Goal: Communication & Community: Answer question/provide support

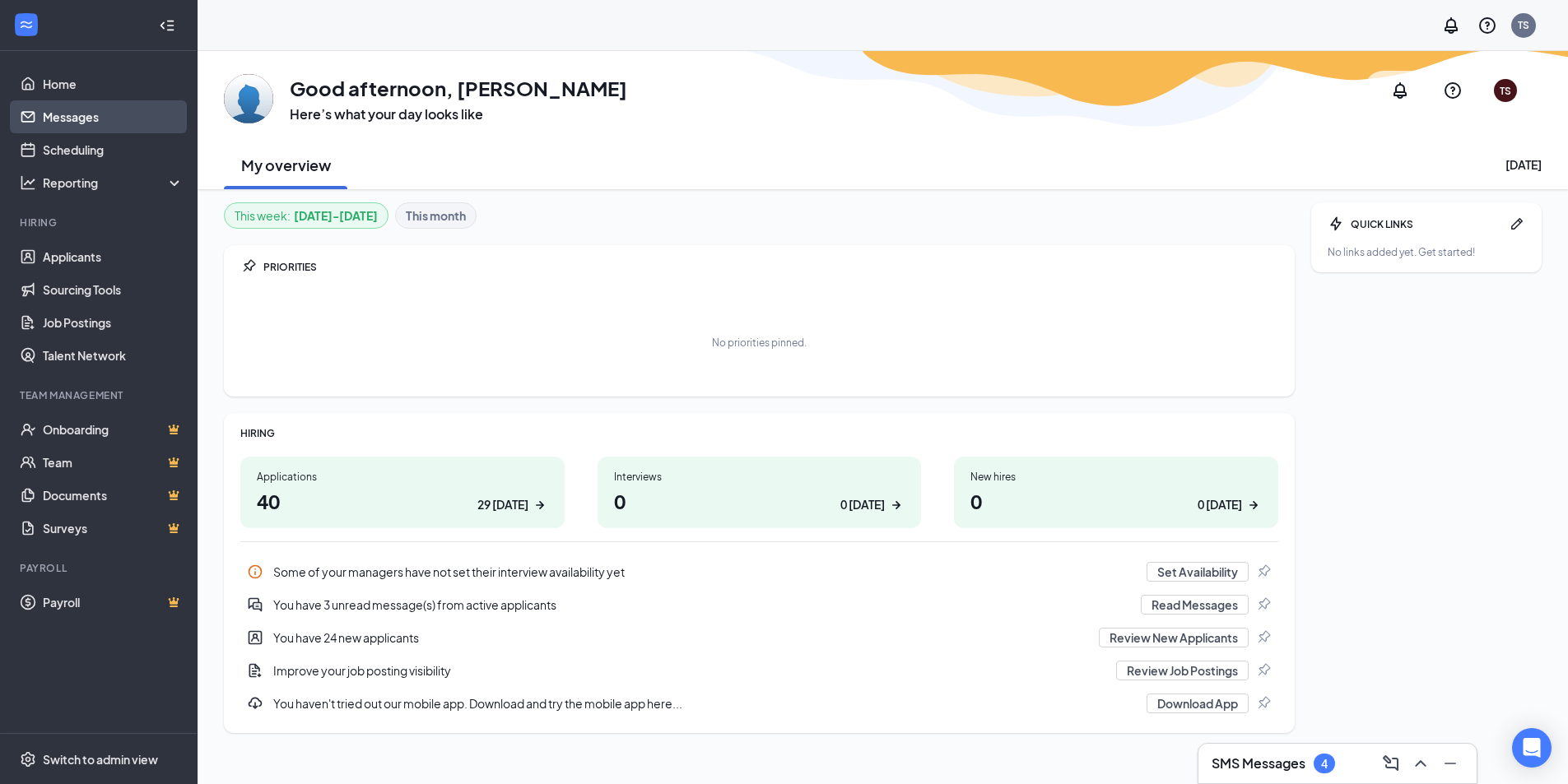
click at [148, 104] on link "Messages" at bounding box center [113, 117] width 141 height 33
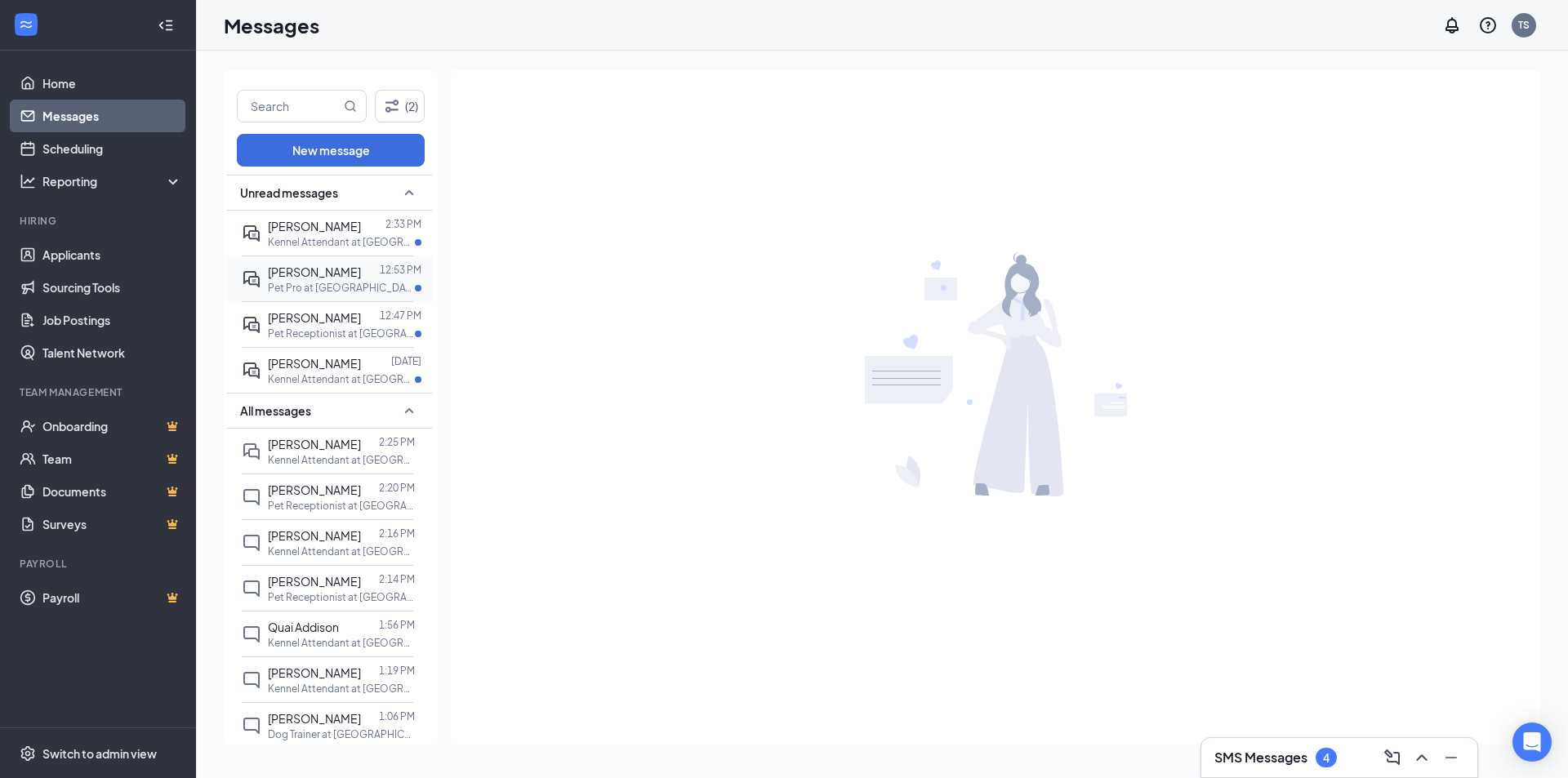
click at [331, 280] on div "[PERSON_NAME]" at bounding box center [314, 272] width 93 height 18
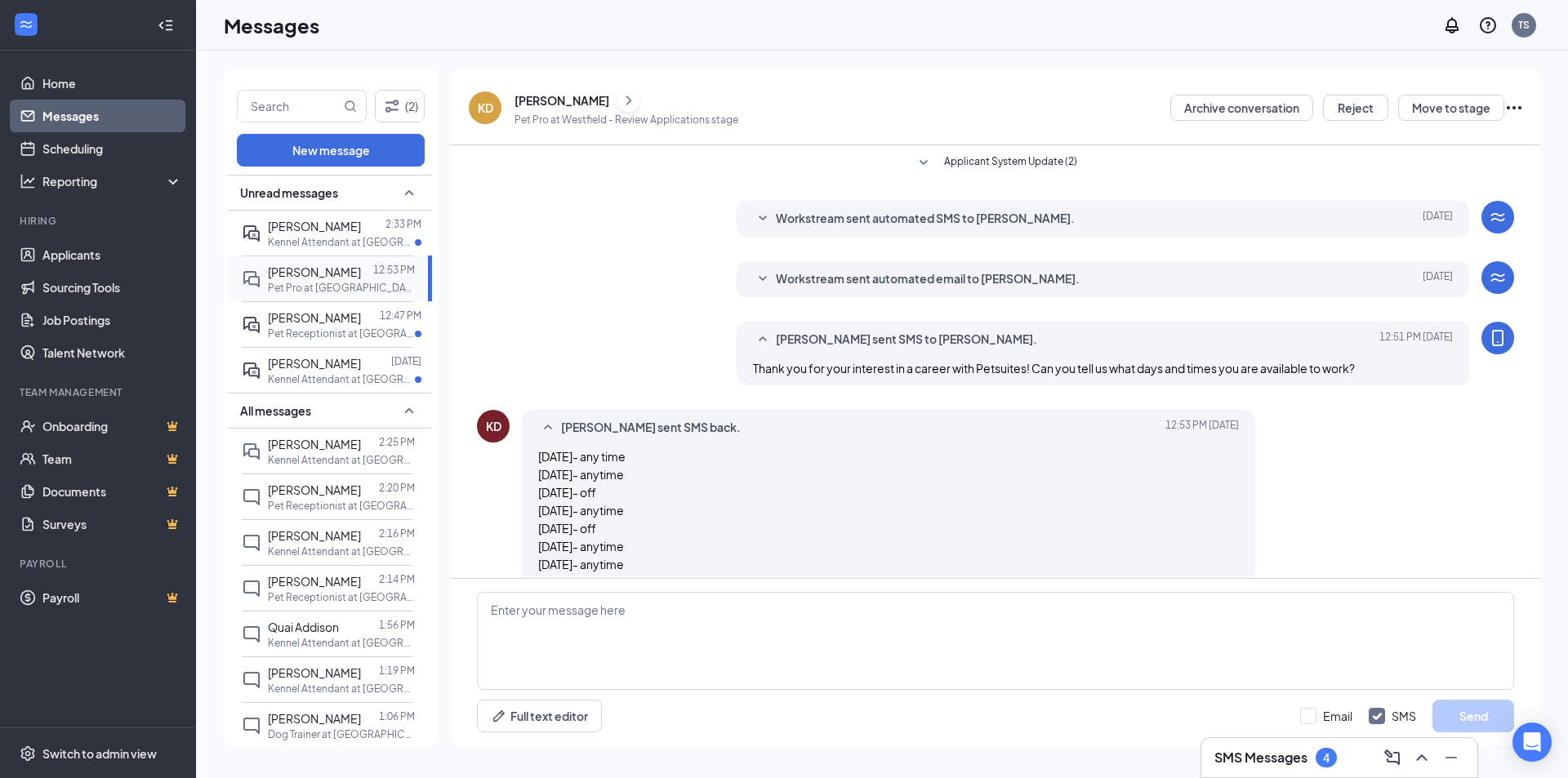
scroll to position [20, 0]
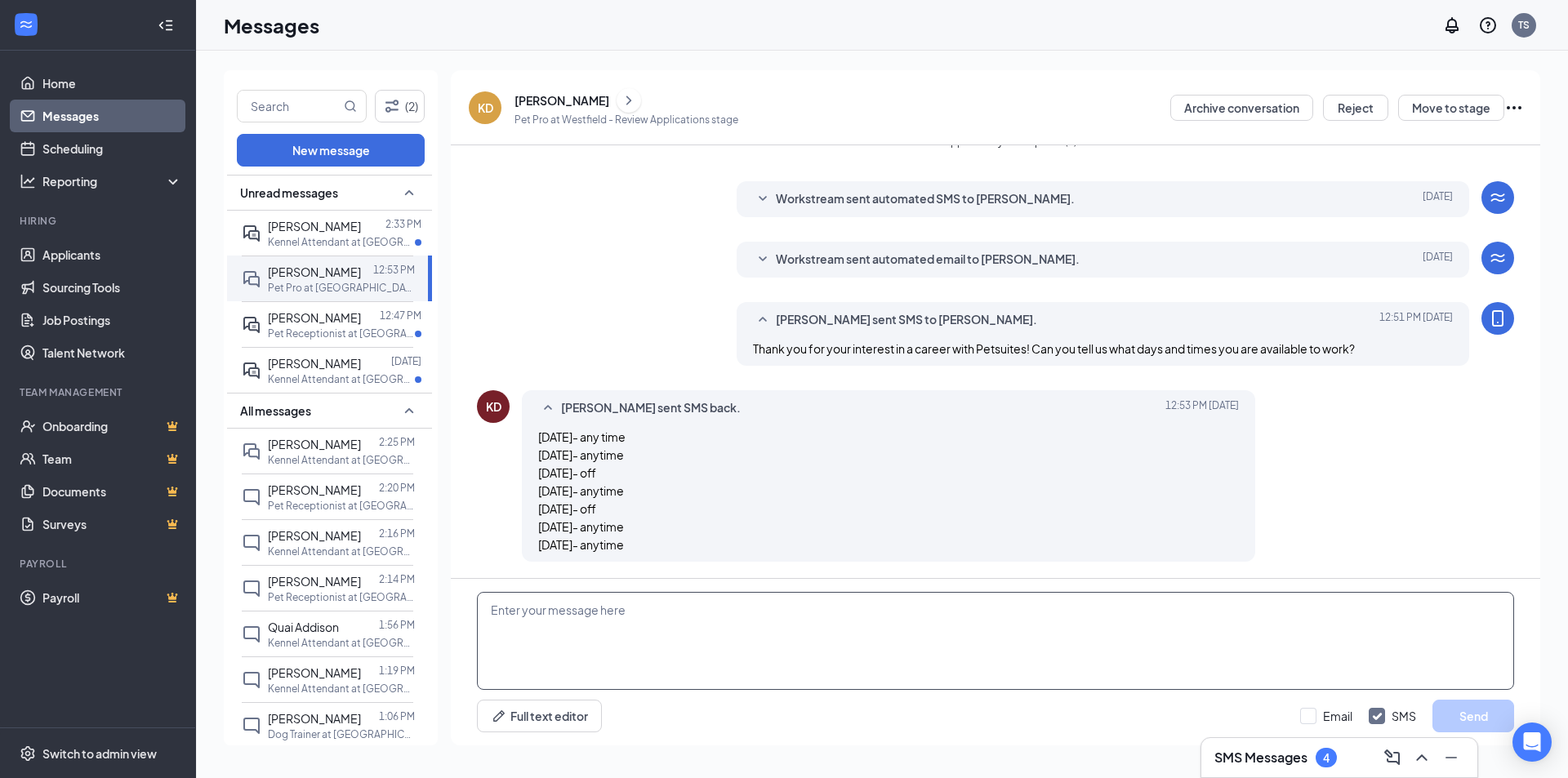
click at [589, 612] on textarea at bounding box center [995, 641] width 1037 height 98
type textarea "Thank you for getting back to [GEOGRAPHIC_DATA]! Are you available to come in f…"
click at [1492, 729] on button "Send" at bounding box center [1473, 716] width 81 height 33
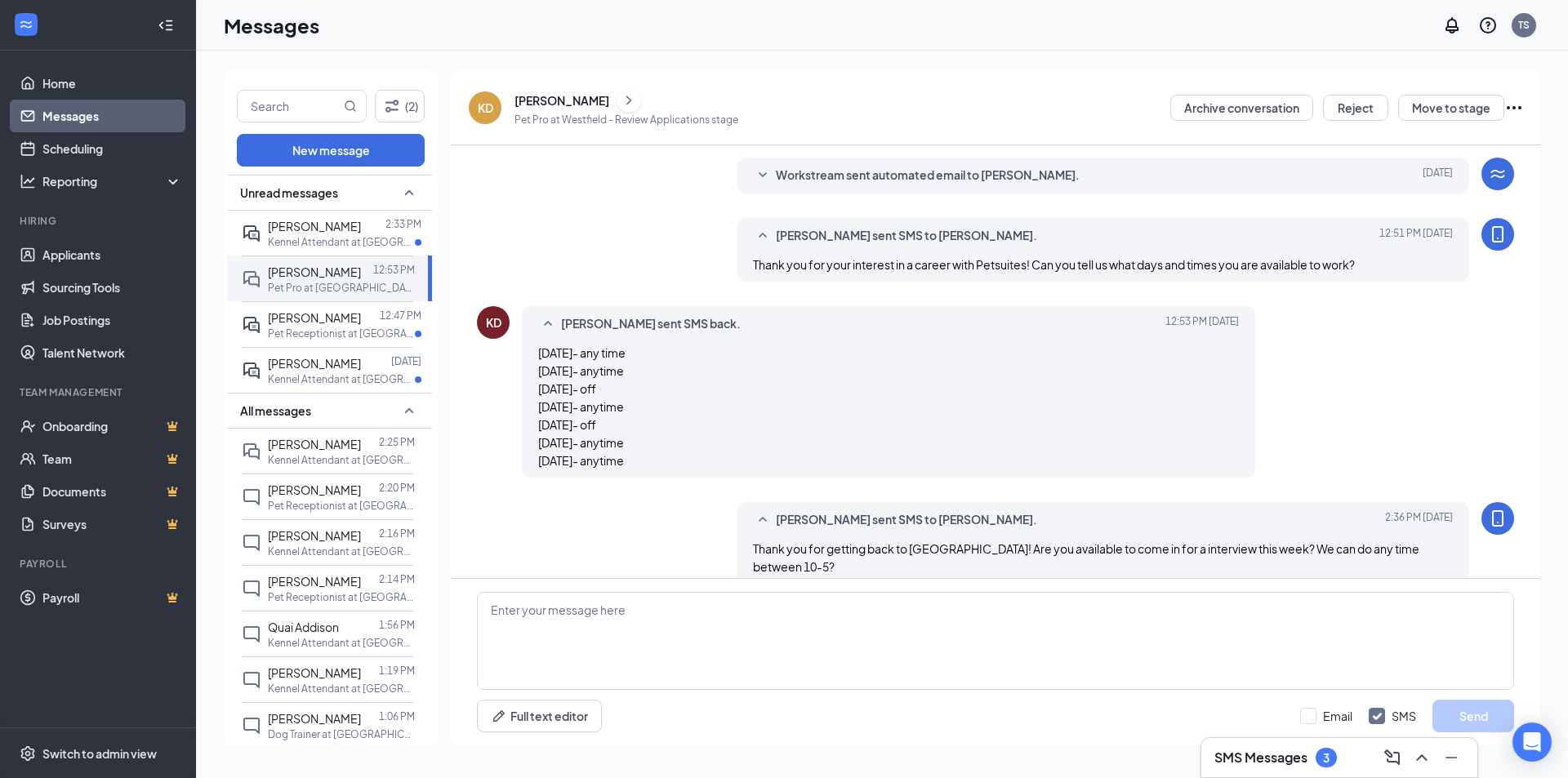
scroll to position [108, 0]
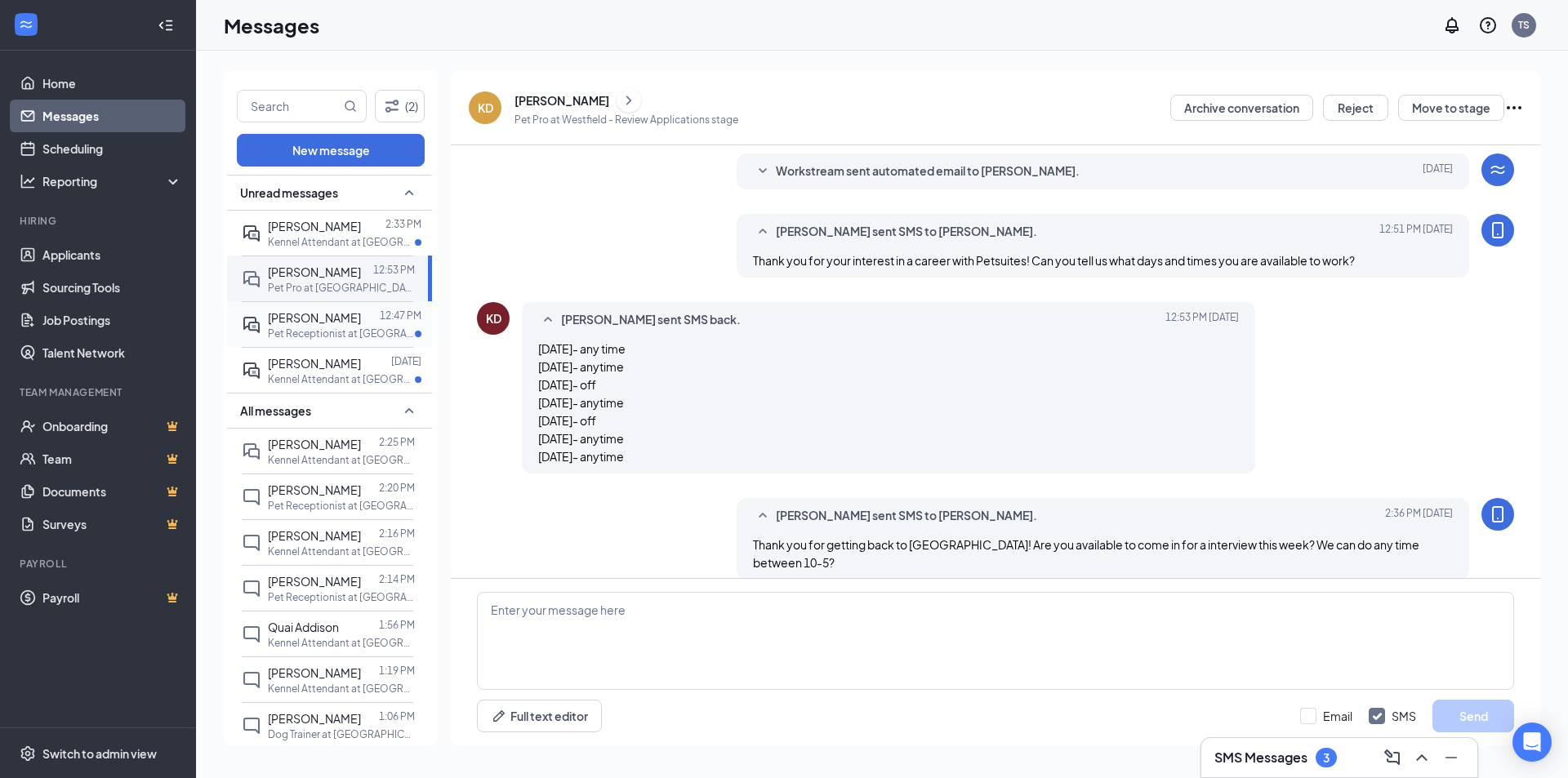
click at [286, 327] on div "[PERSON_NAME]" at bounding box center [314, 317] width 93 height 18
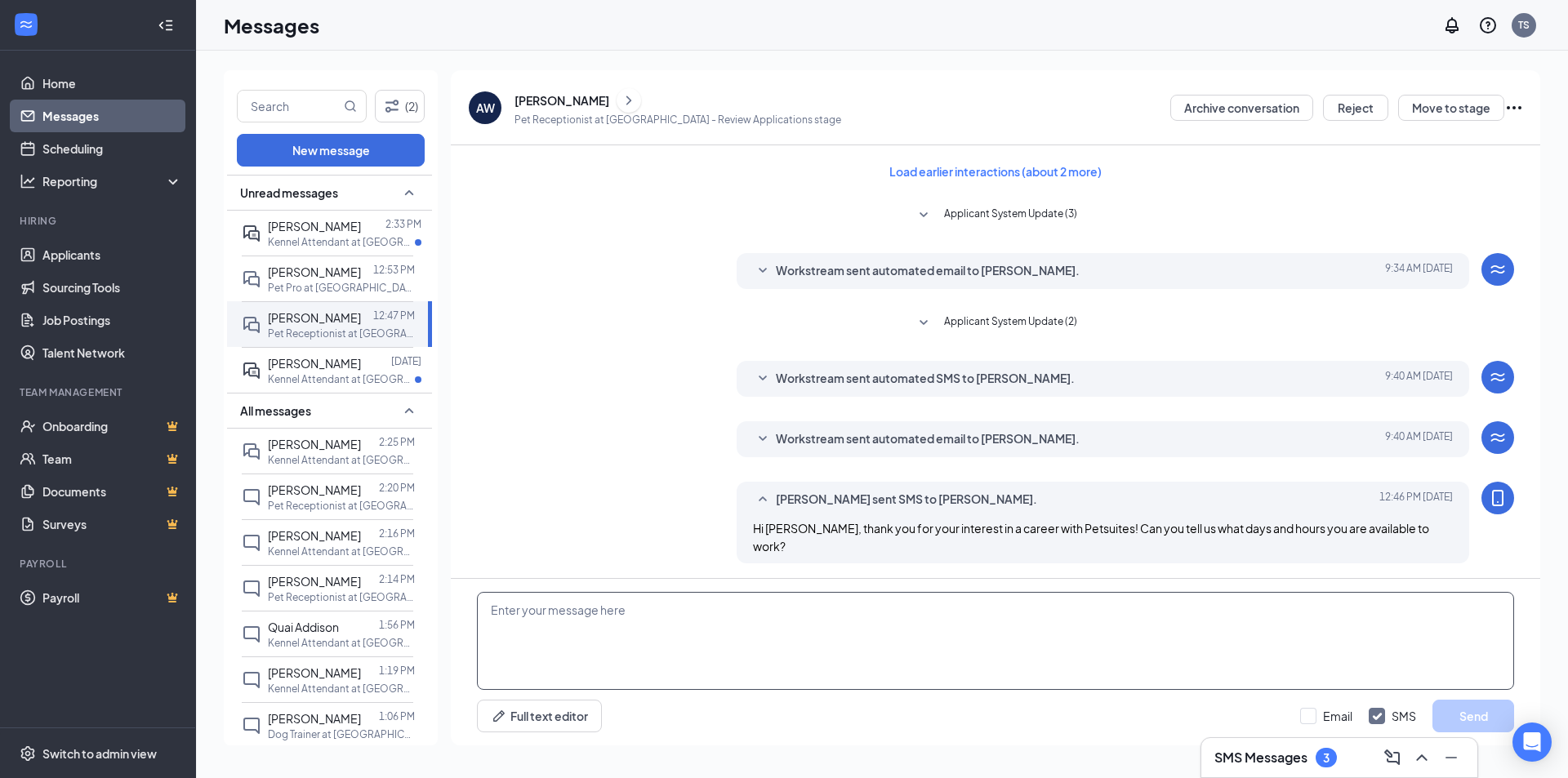
scroll to position [90, 0]
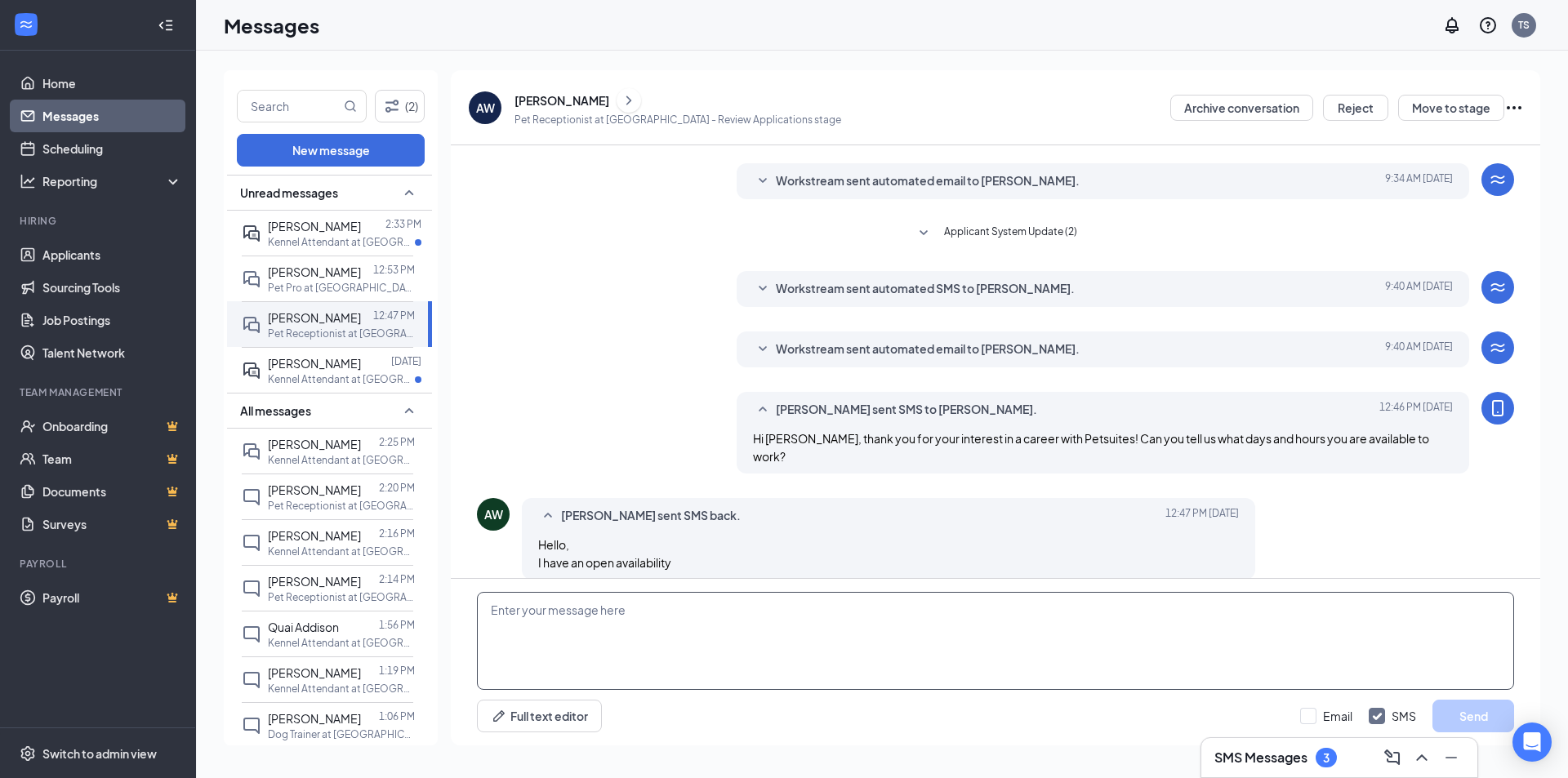
click at [623, 621] on textarea at bounding box center [995, 641] width 1037 height 98
click at [1029, 612] on textarea "Thank you for getting back to me! I would like to have you come in for an inter…" at bounding box center [995, 641] width 1037 height 98
click at [1040, 617] on textarea "Thank you for getting back to me! I would like to have you come in for an inter…" at bounding box center [995, 641] width 1037 height 98
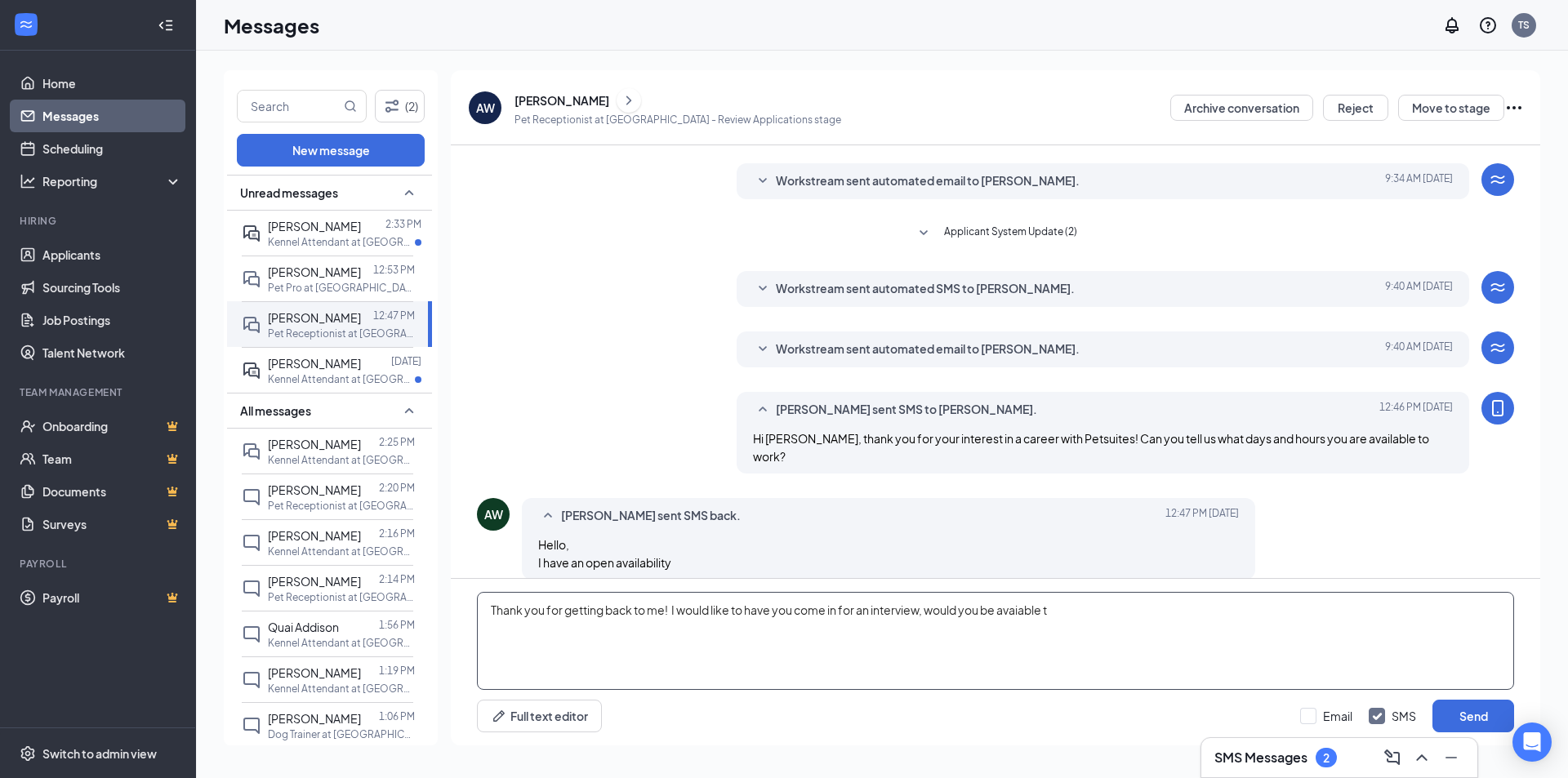
click at [1048, 612] on textarea "Thank you for getting back to me! I would like to have you come in for an inter…" at bounding box center [995, 641] width 1037 height 98
click at [1070, 611] on textarea "Thank you for getting back to me! I would like to have you come in for an inter…" at bounding box center [995, 641] width 1037 height 98
click at [1038, 609] on textarea "Thank you for getting back to me! I would like to have you come in for an inter…" at bounding box center [995, 641] width 1037 height 98
click at [1051, 615] on textarea "Thank you for getting back to me! I would like to have you come in for an inter…" at bounding box center [995, 641] width 1037 height 98
click at [529, 632] on textarea "Thank you for getting back to me! I would like to have you come in for an inter…" at bounding box center [995, 641] width 1037 height 98
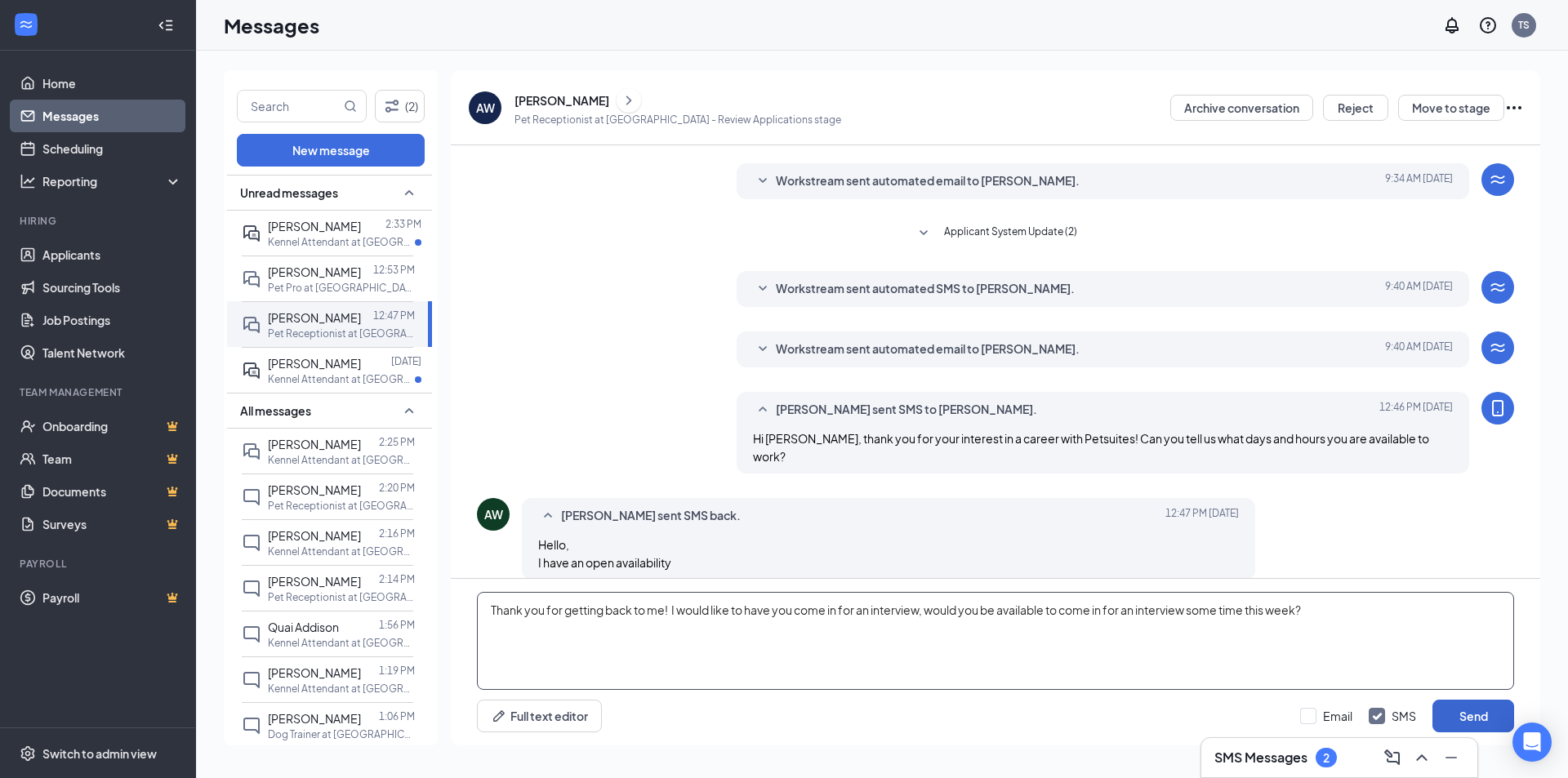
type textarea "Thank you for getting back to me! I would like to have you come in for an inter…"
click at [1481, 720] on button "Send" at bounding box center [1473, 716] width 81 height 33
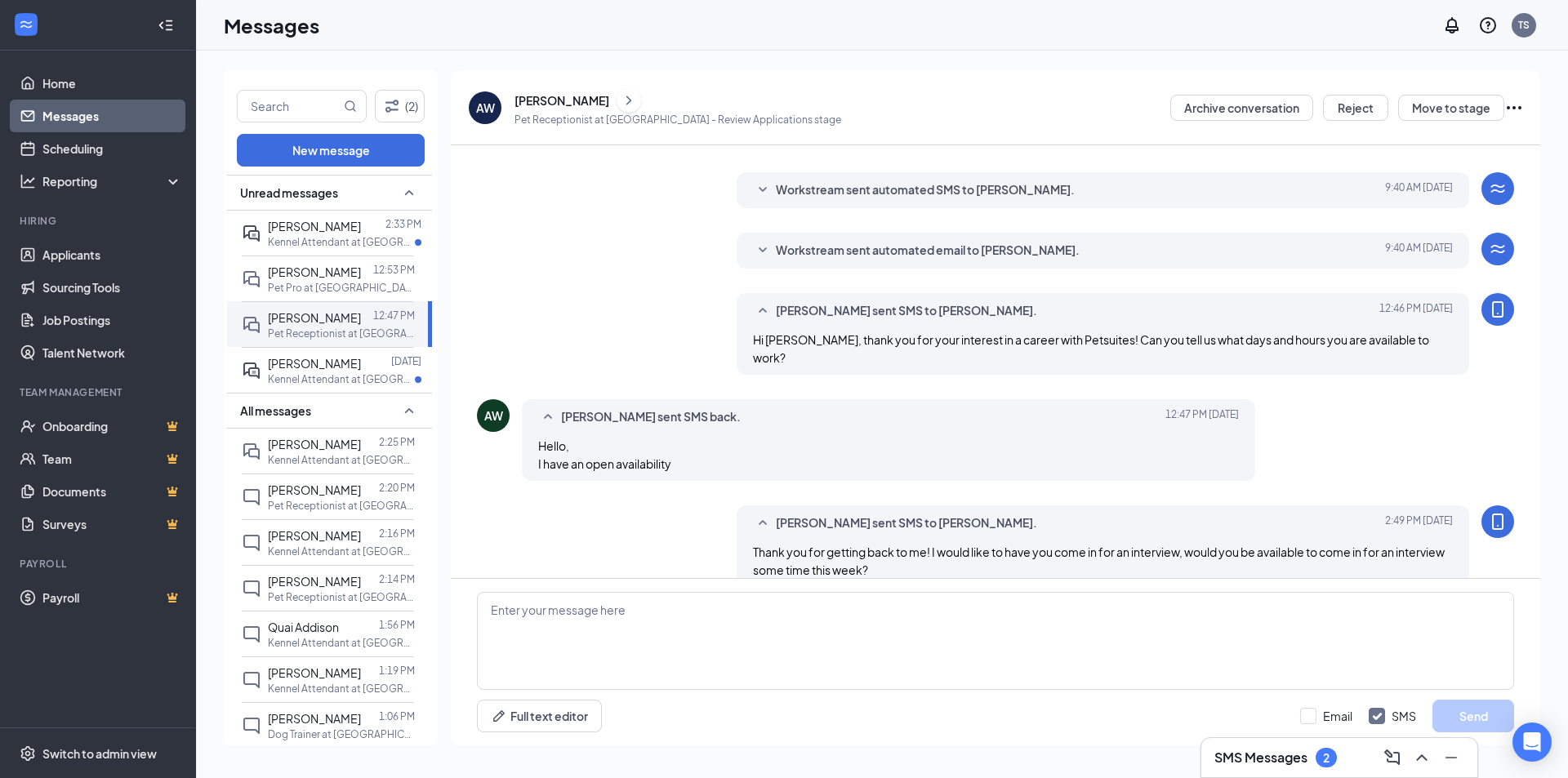
scroll to position [196, 0]
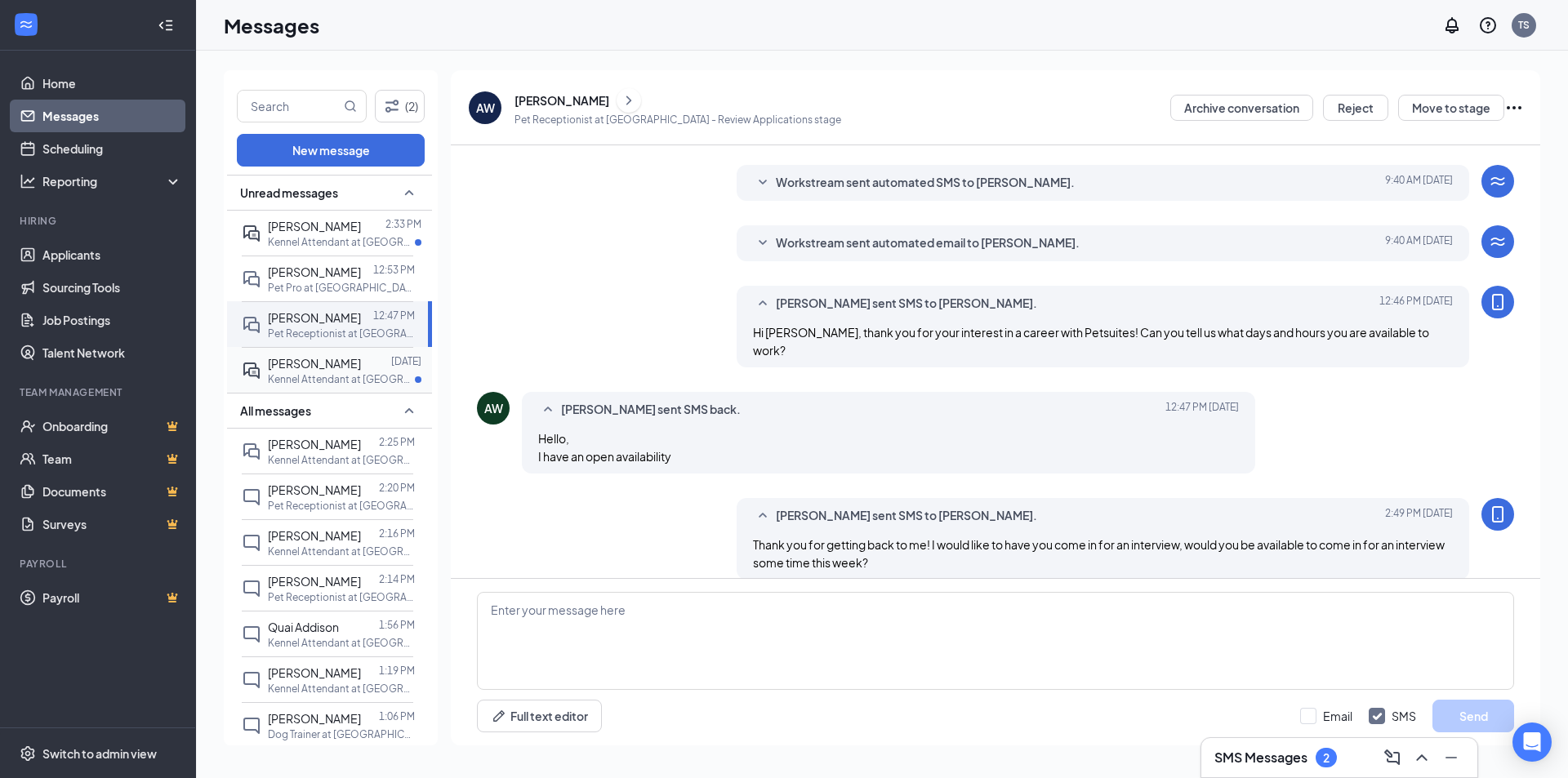
click at [300, 372] on div "[PERSON_NAME]" at bounding box center [314, 363] width 93 height 18
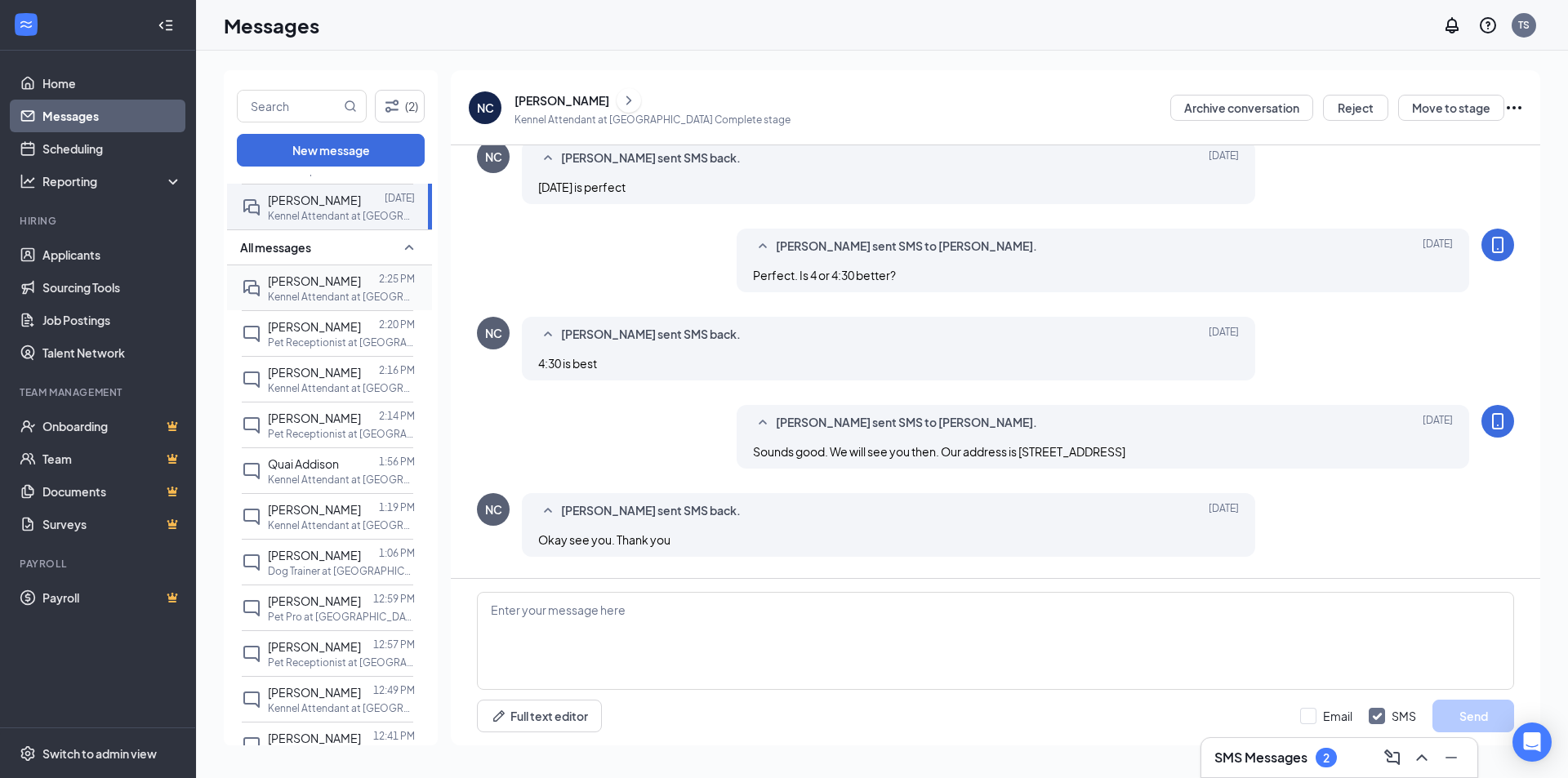
scroll to position [245, 0]
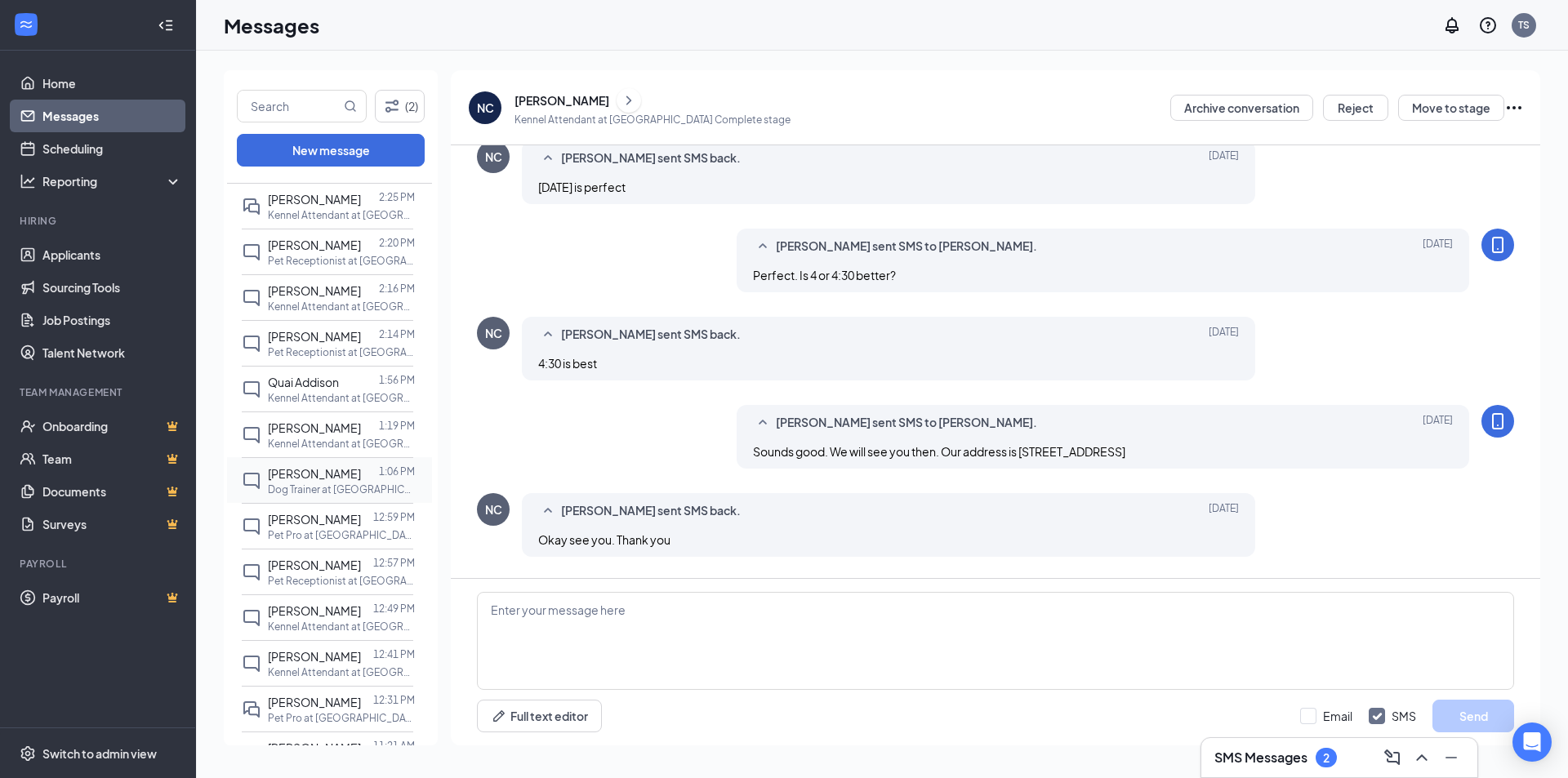
click at [319, 497] on p "Dog Trainer at [GEOGRAPHIC_DATA]" at bounding box center [341, 490] width 147 height 14
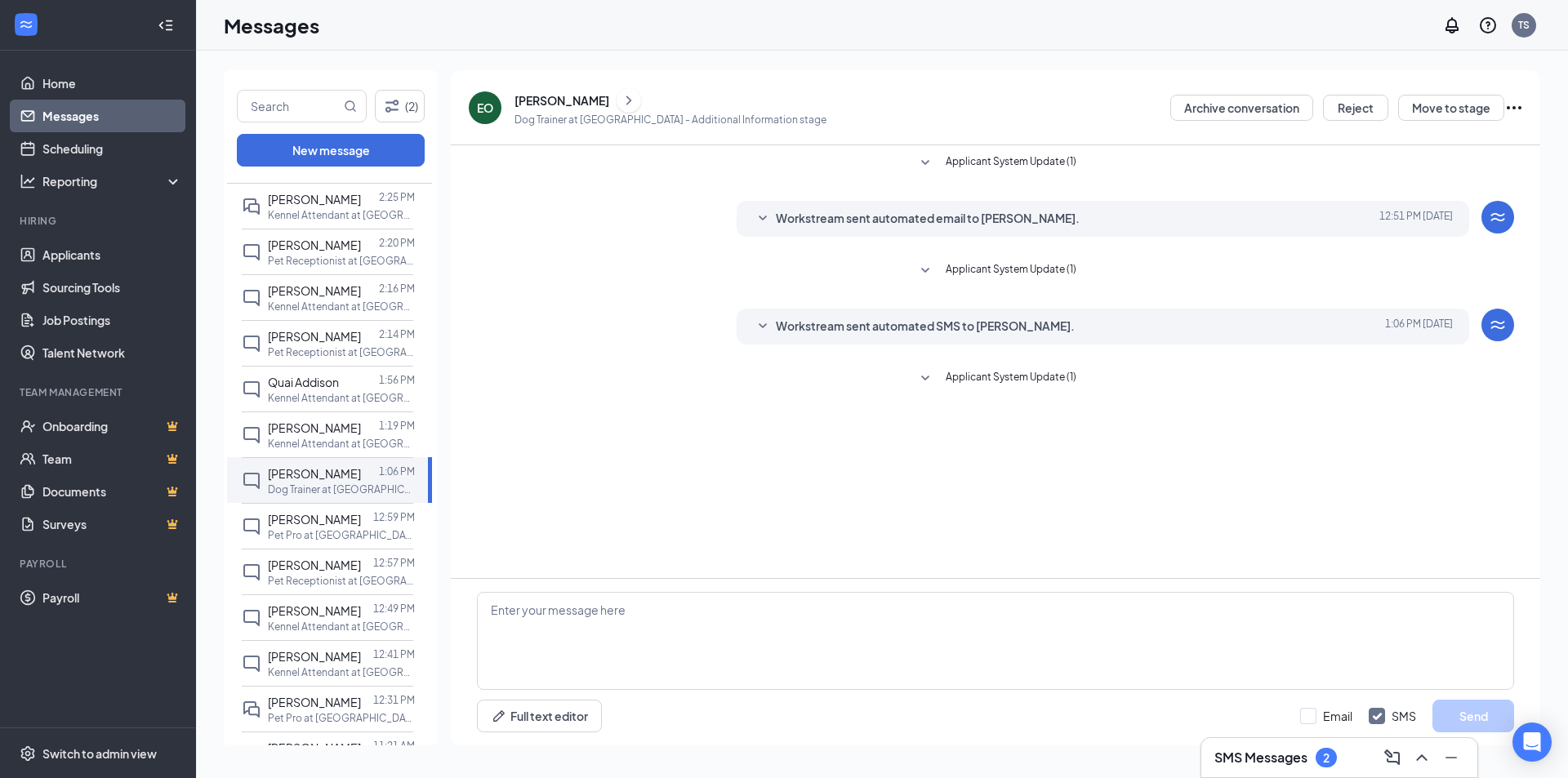
click at [534, 101] on div "[PERSON_NAME]" at bounding box center [562, 100] width 94 height 16
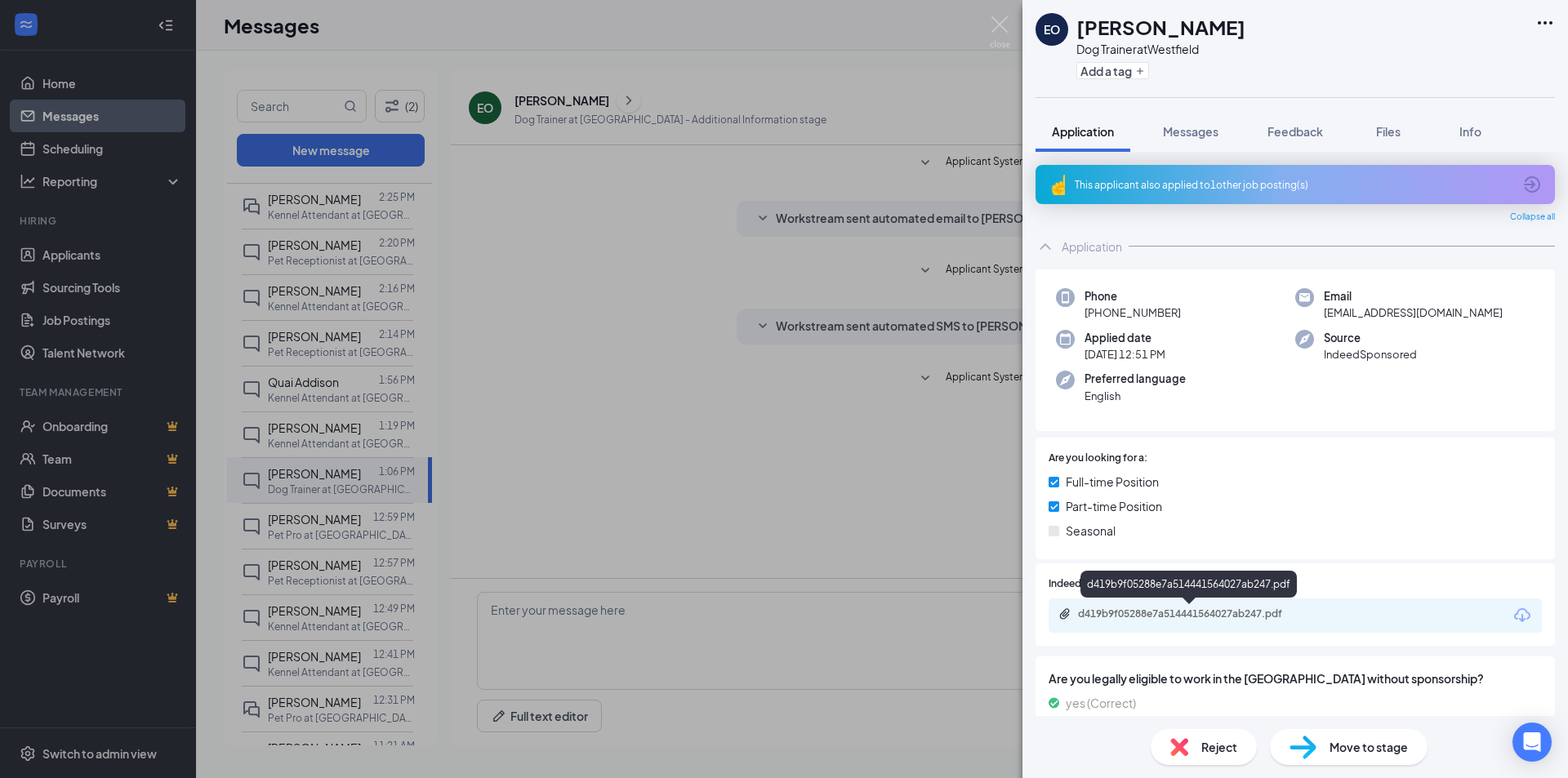
click at [1298, 625] on div "d419b9f05288e7a514441564027ab247.pdf" at bounding box center [1294, 616] width 493 height 34
click at [1187, 614] on div "d419b9f05288e7a514441564027ab247.pdf" at bounding box center [1192, 613] width 229 height 13
click at [1204, 120] on button "Messages" at bounding box center [1191, 131] width 88 height 41
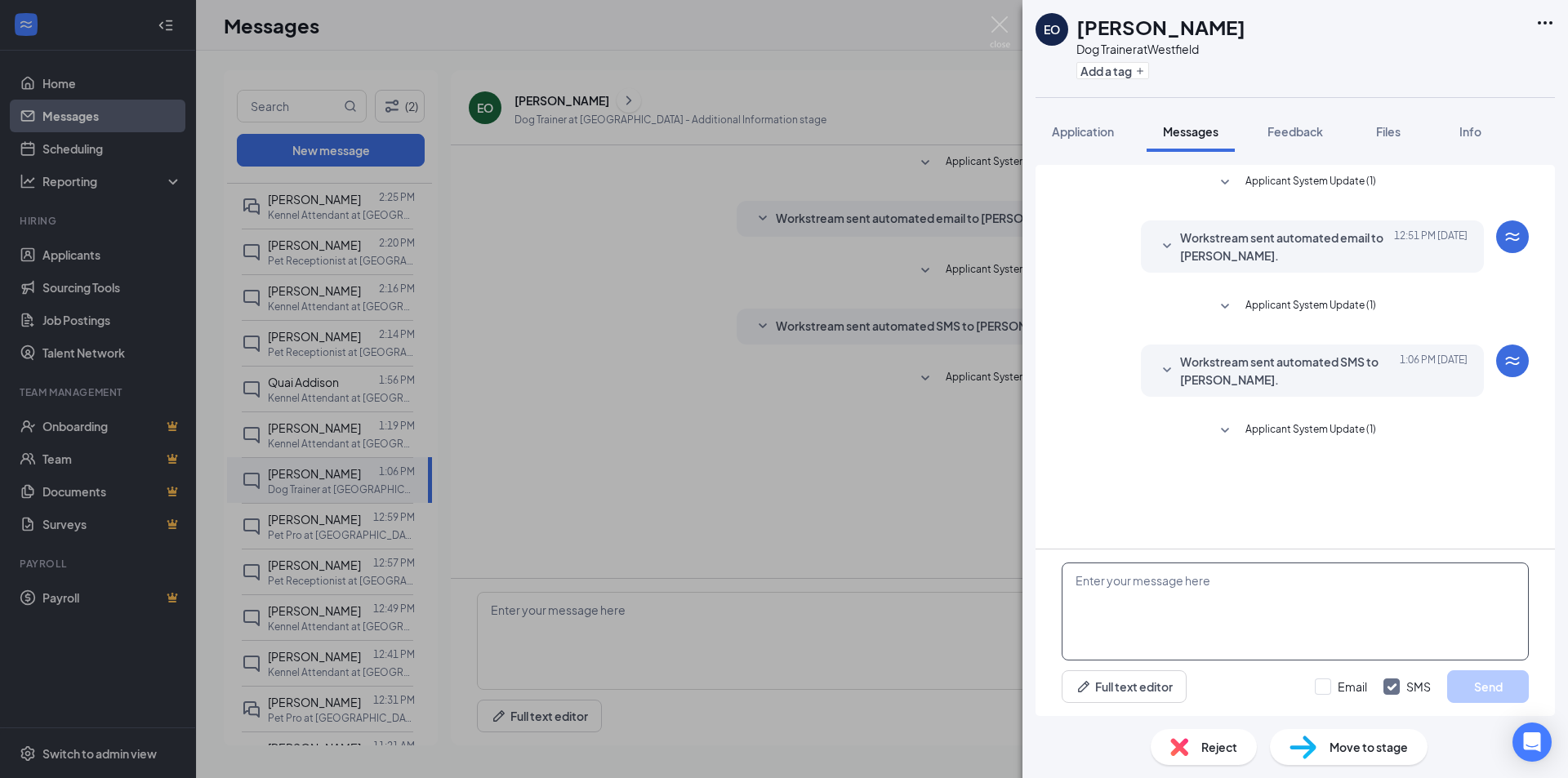
click at [1206, 564] on div "Full text editor Email SMS Send" at bounding box center [1294, 633] width 519 height 166
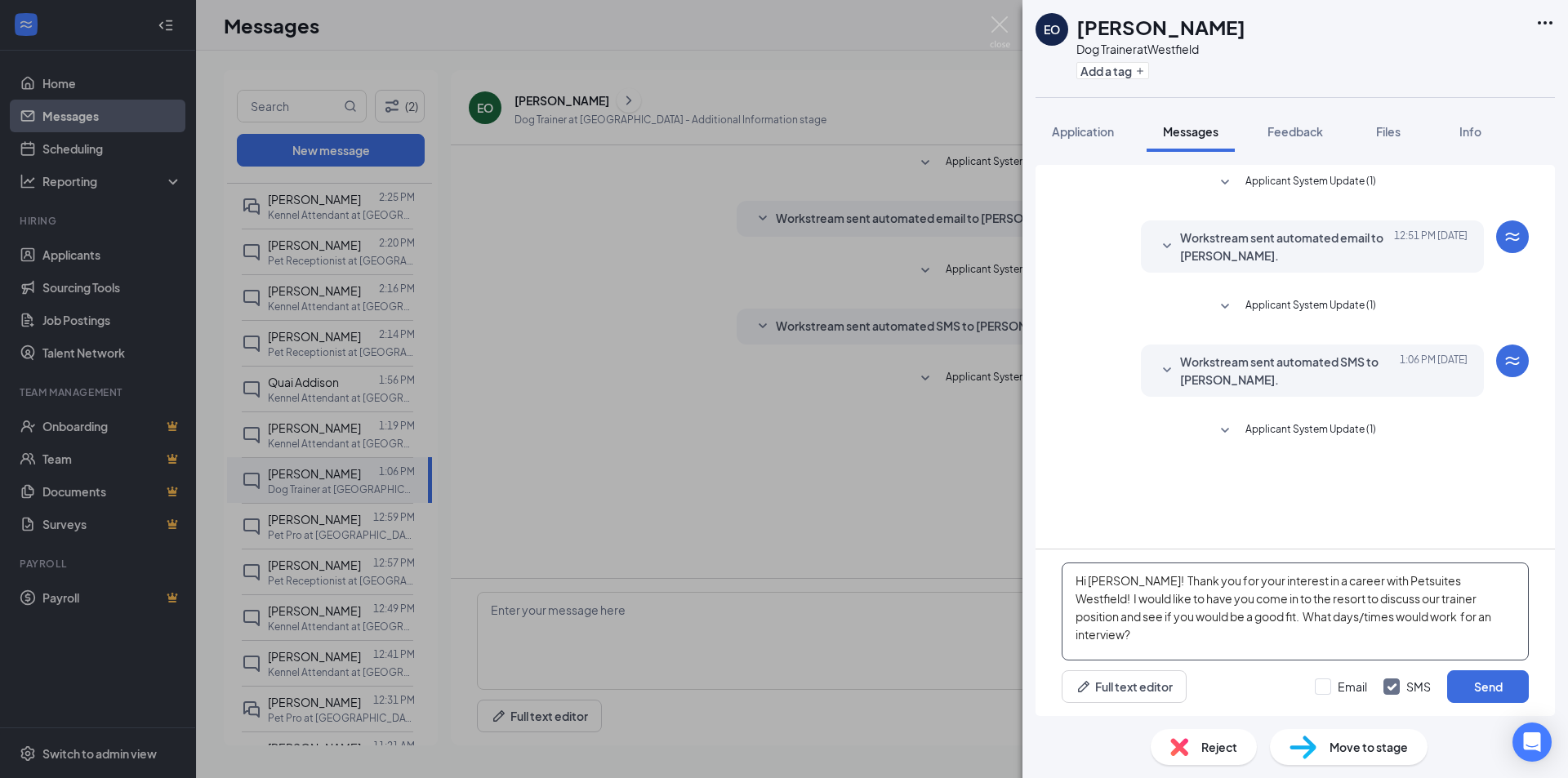
click at [1438, 626] on textarea "Hi [PERSON_NAME]! Thank you for your interest in a career with Petsuites Westfi…" at bounding box center [1295, 612] width 467 height 98
type textarea "Hi [PERSON_NAME]! Thank you for your interest in a career with Petsuites Westfi…"
click at [1496, 682] on button "Send" at bounding box center [1487, 687] width 81 height 33
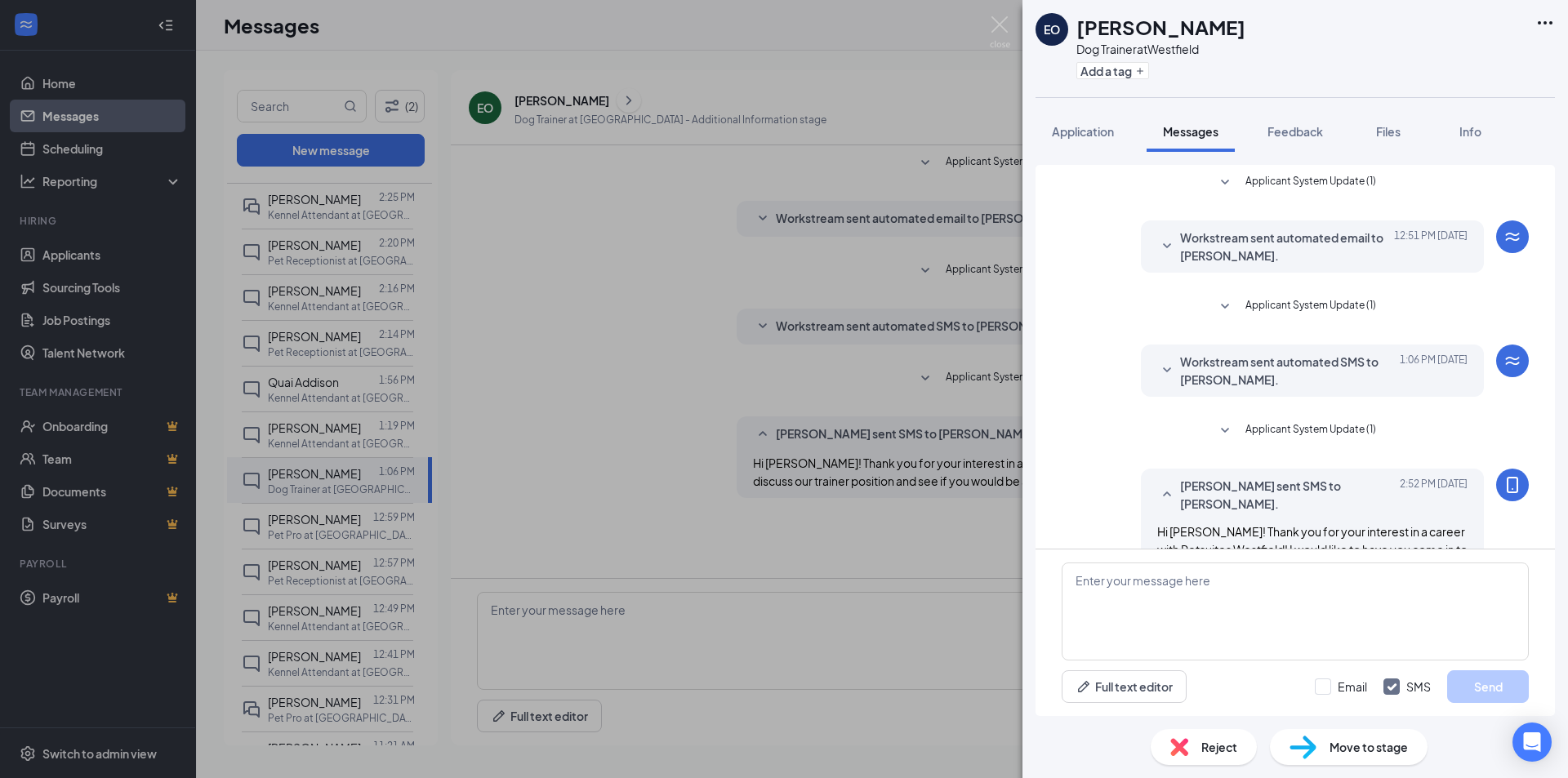
scroll to position [54, 0]
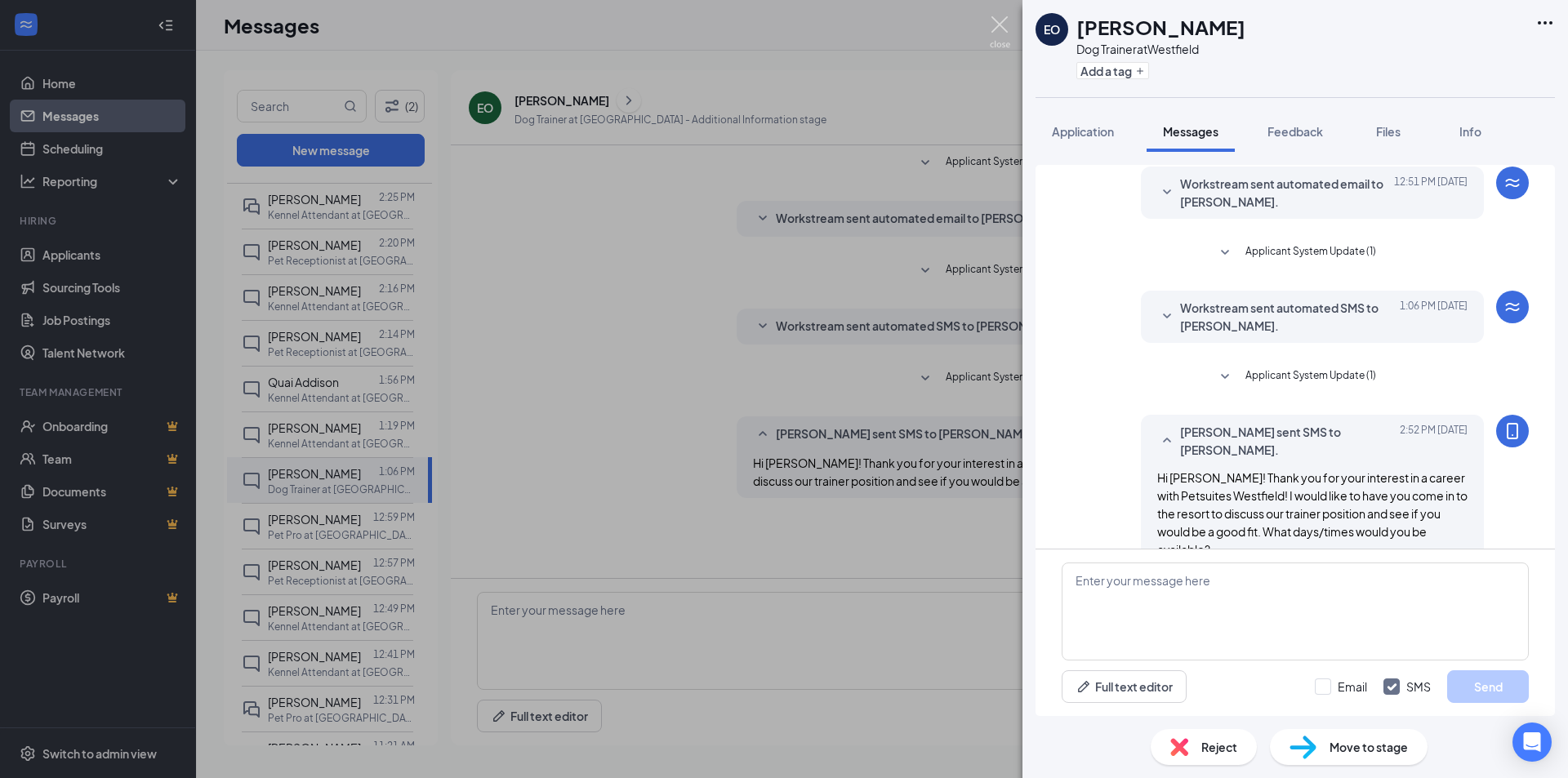
click at [1004, 27] on img at bounding box center [1000, 32] width 21 height 32
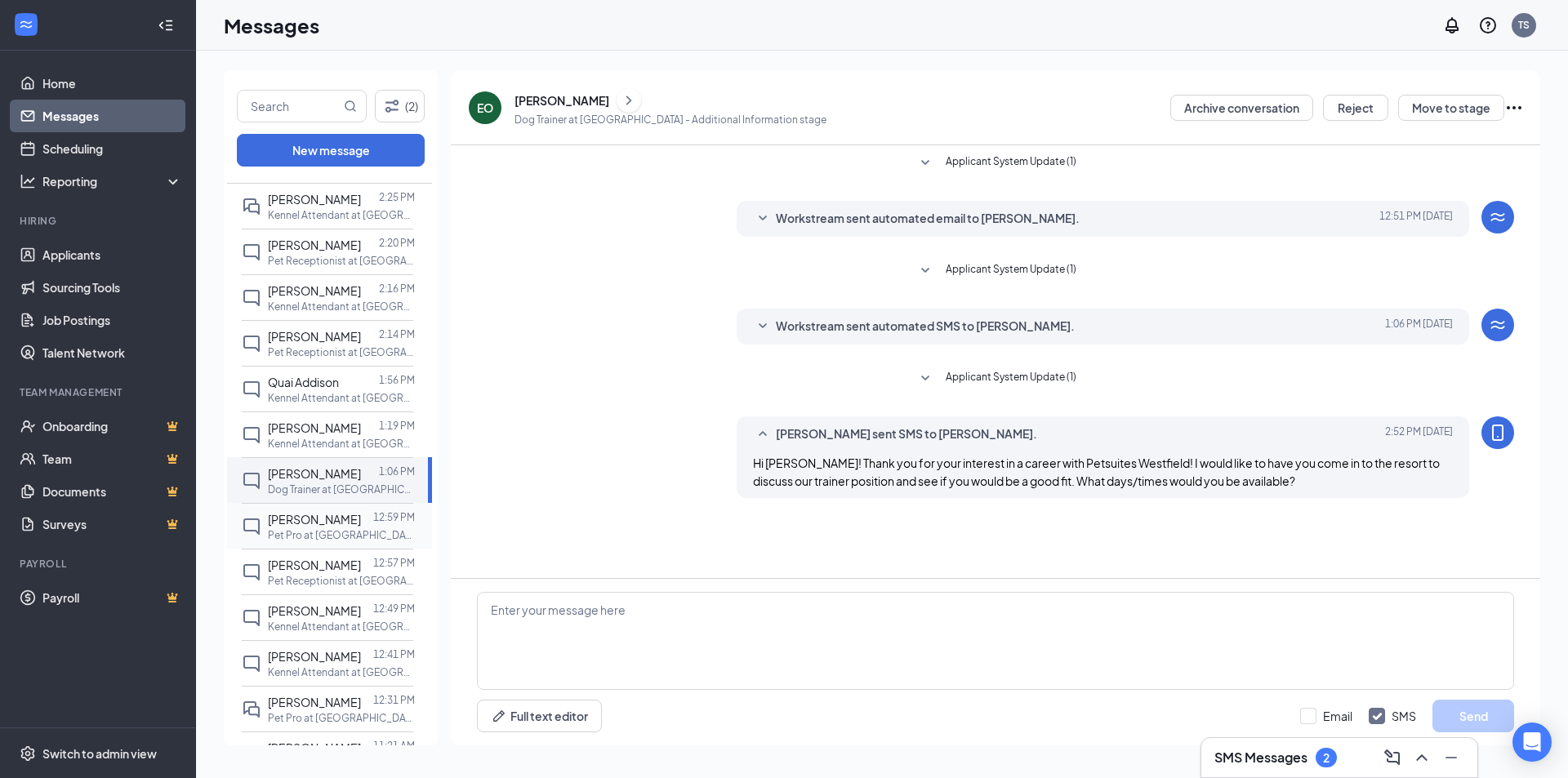
click at [315, 528] on div "[PERSON_NAME]" at bounding box center [314, 519] width 93 height 18
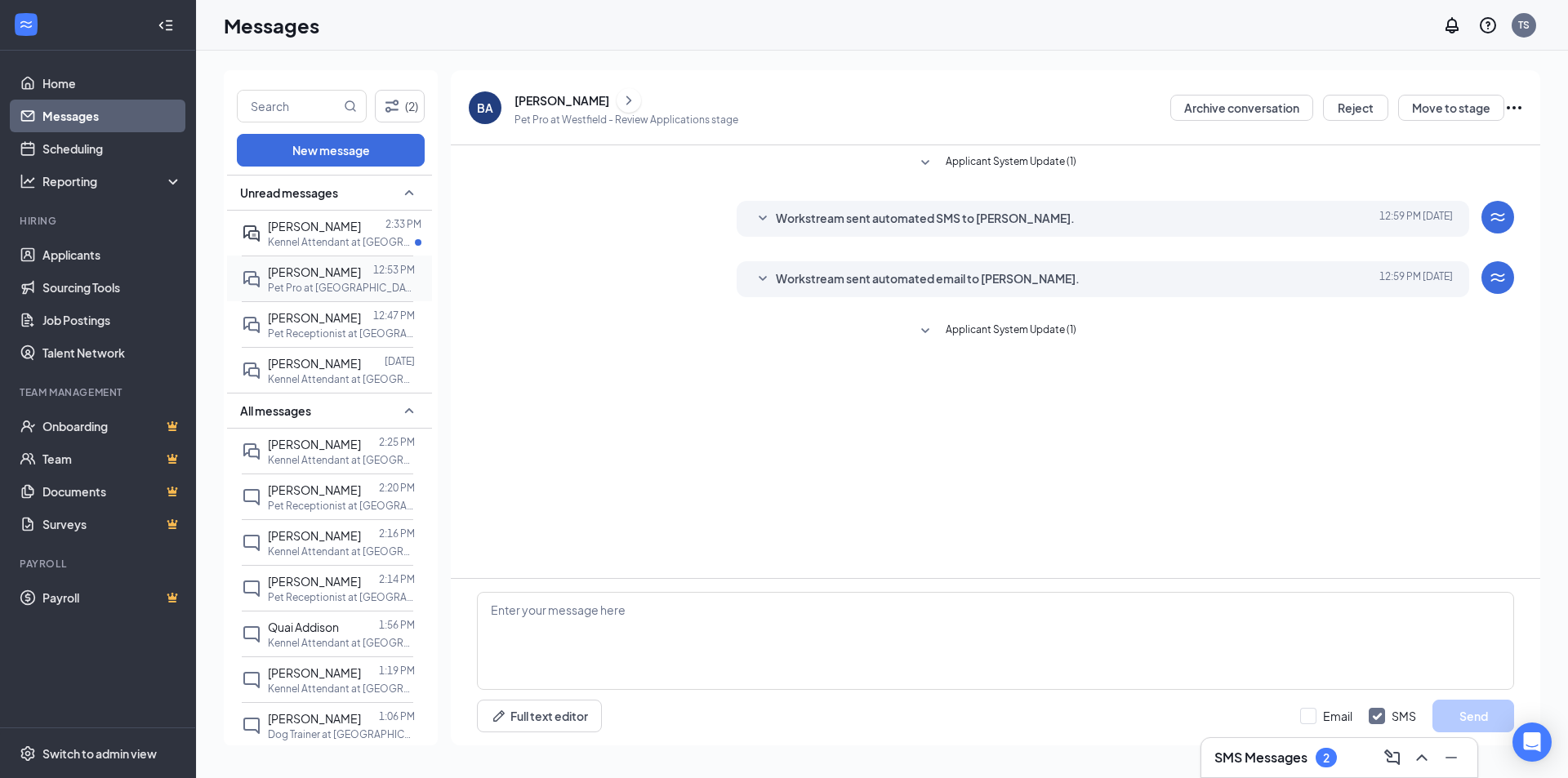
click at [300, 295] on p "Pet Pro at [GEOGRAPHIC_DATA]" at bounding box center [341, 287] width 147 height 14
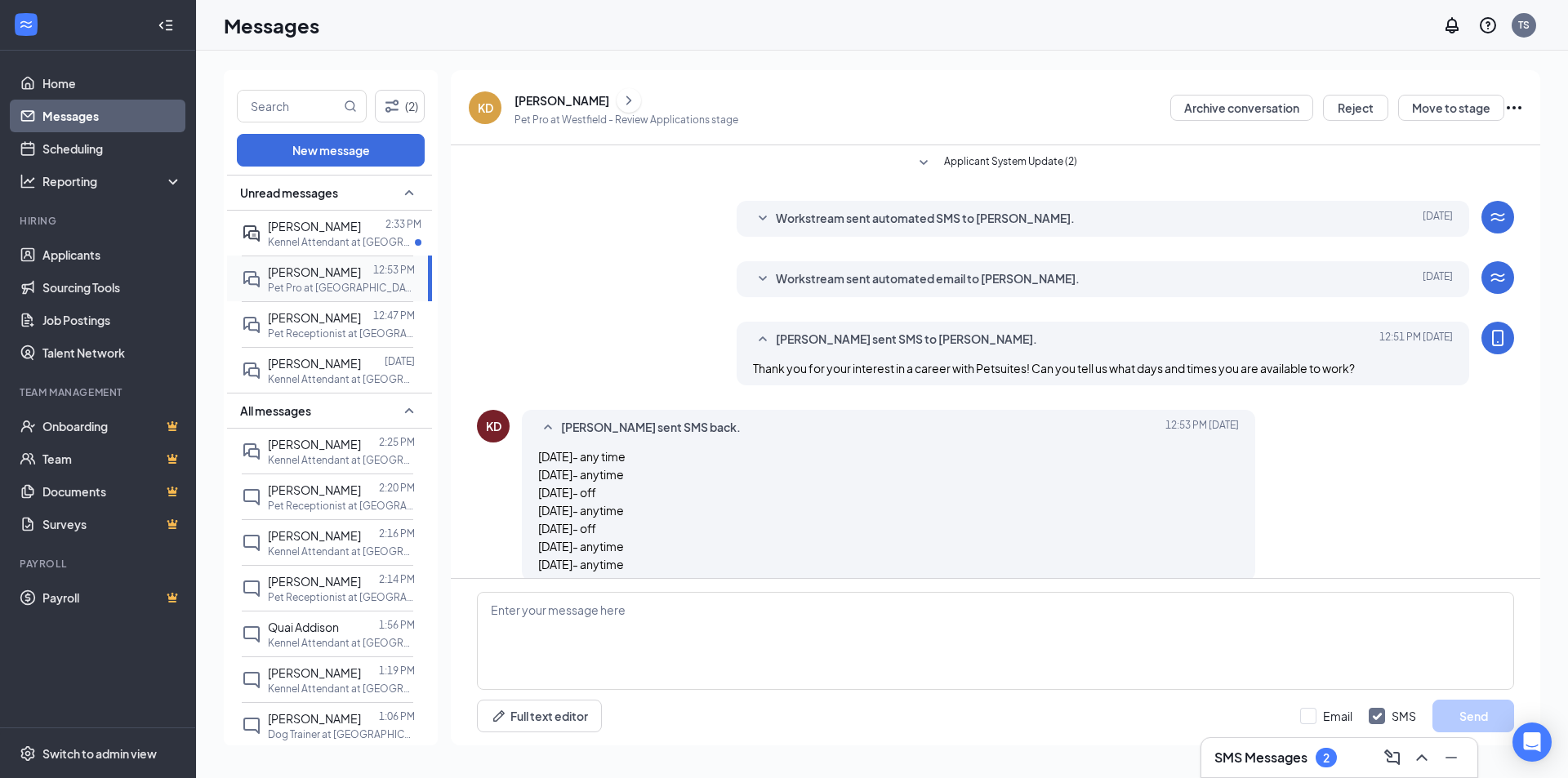
scroll to position [108, 0]
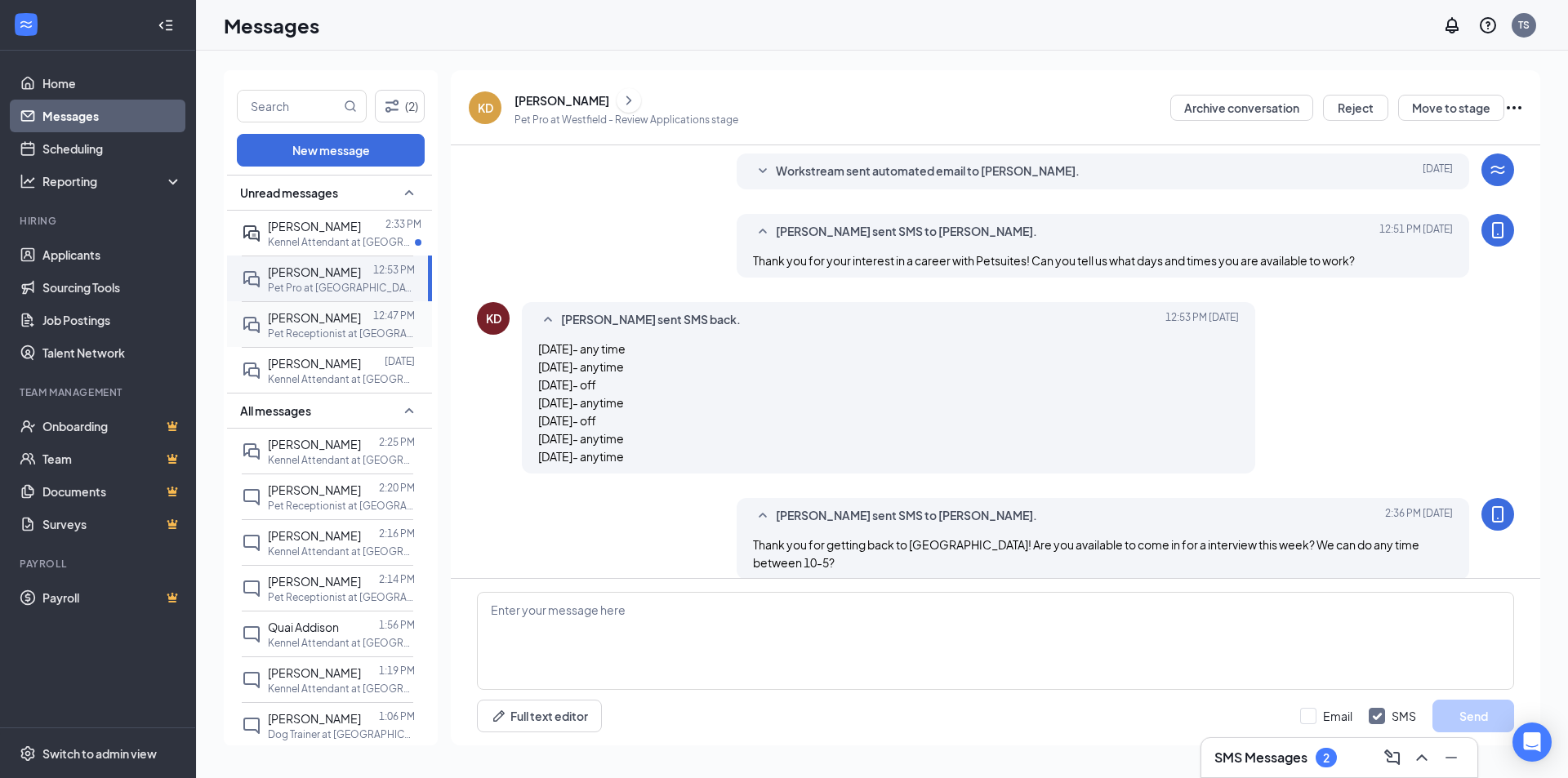
click at [244, 329] on div at bounding box center [251, 324] width 20 height 32
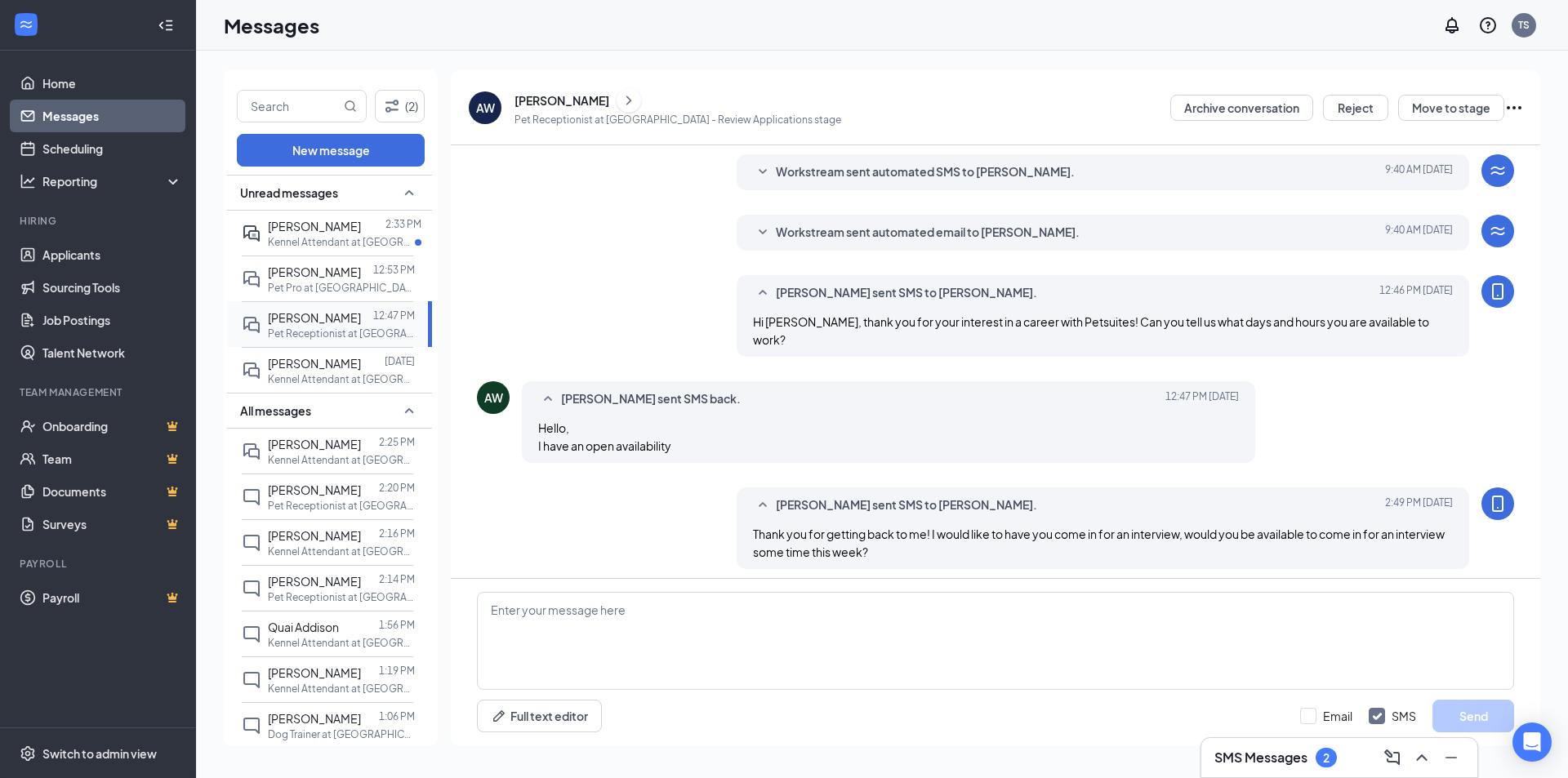
scroll to position [284, 0]
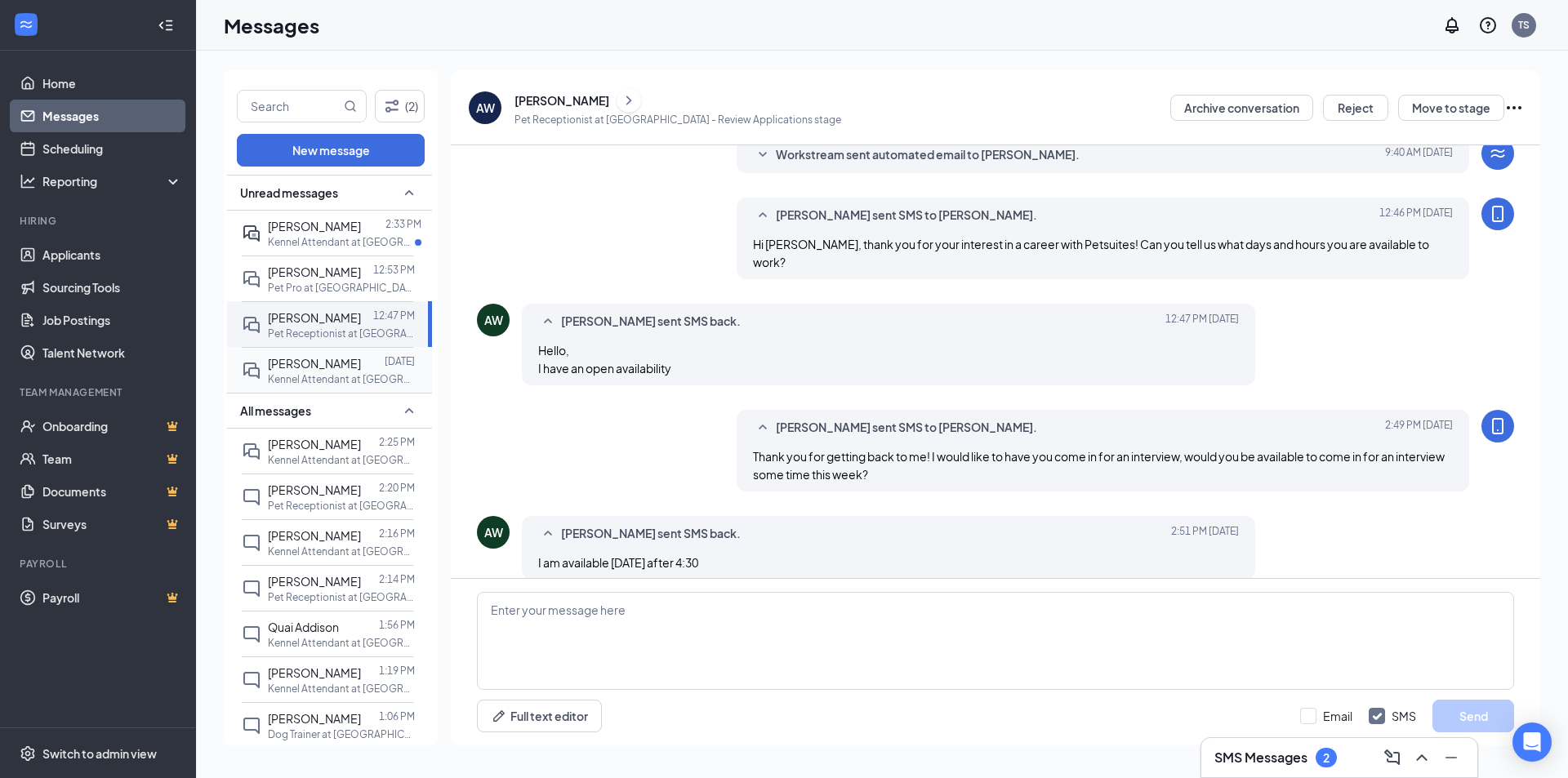
click at [338, 386] on p "Kennel Attendant at [GEOGRAPHIC_DATA]" at bounding box center [341, 379] width 147 height 14
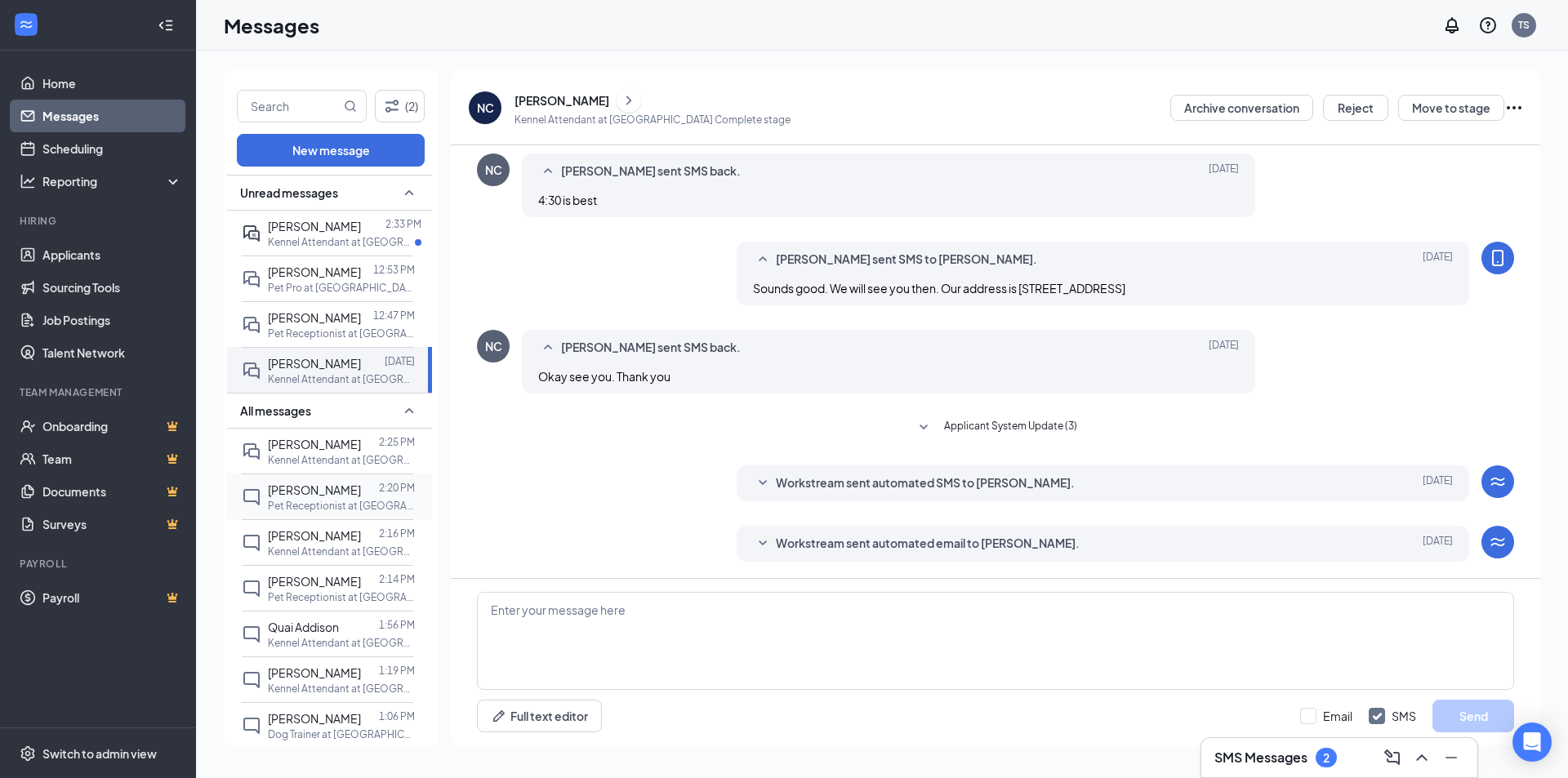
scroll to position [81, 0]
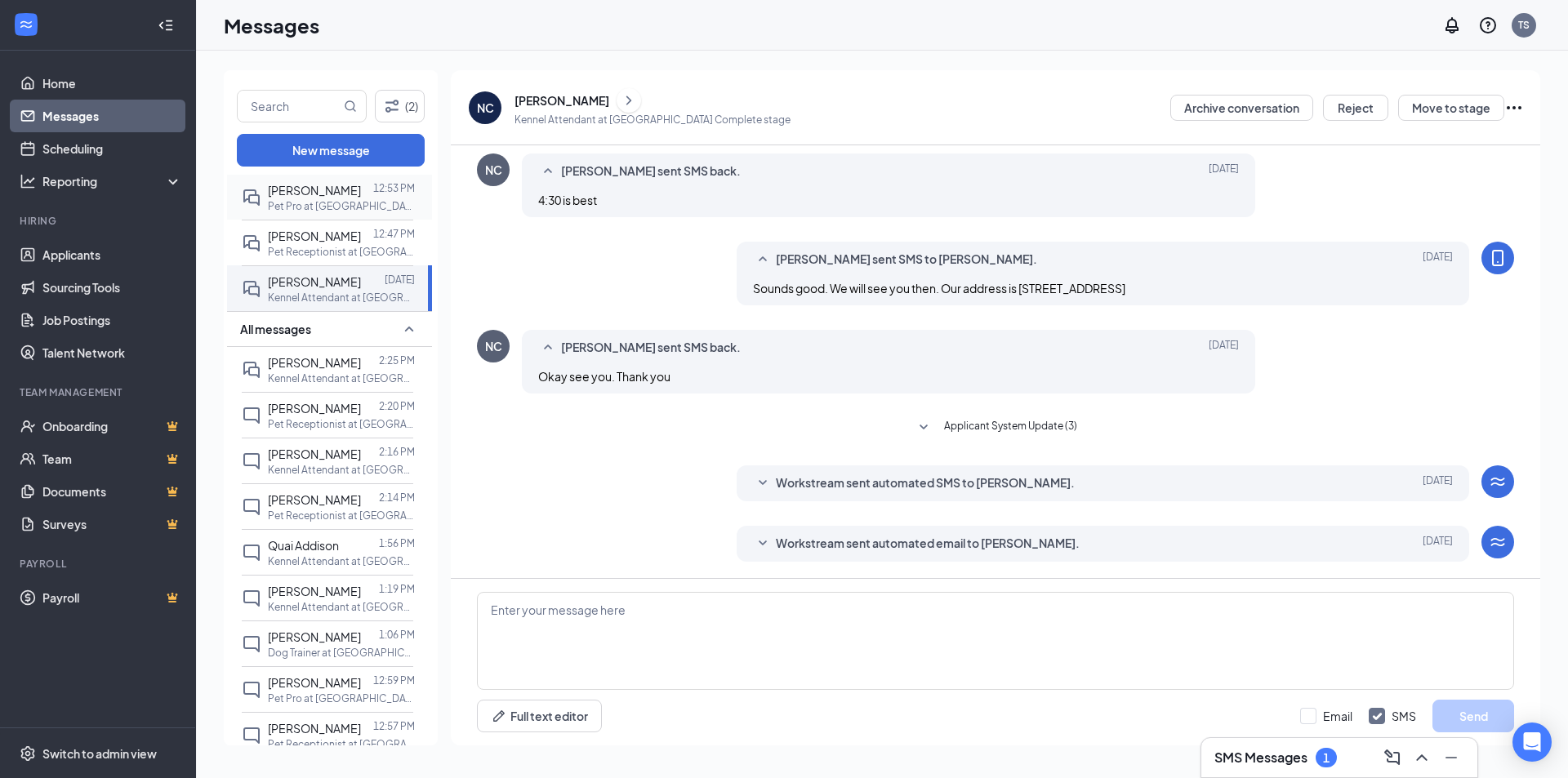
click at [314, 213] on p "Pet Pro at [GEOGRAPHIC_DATA]" at bounding box center [341, 206] width 147 height 14
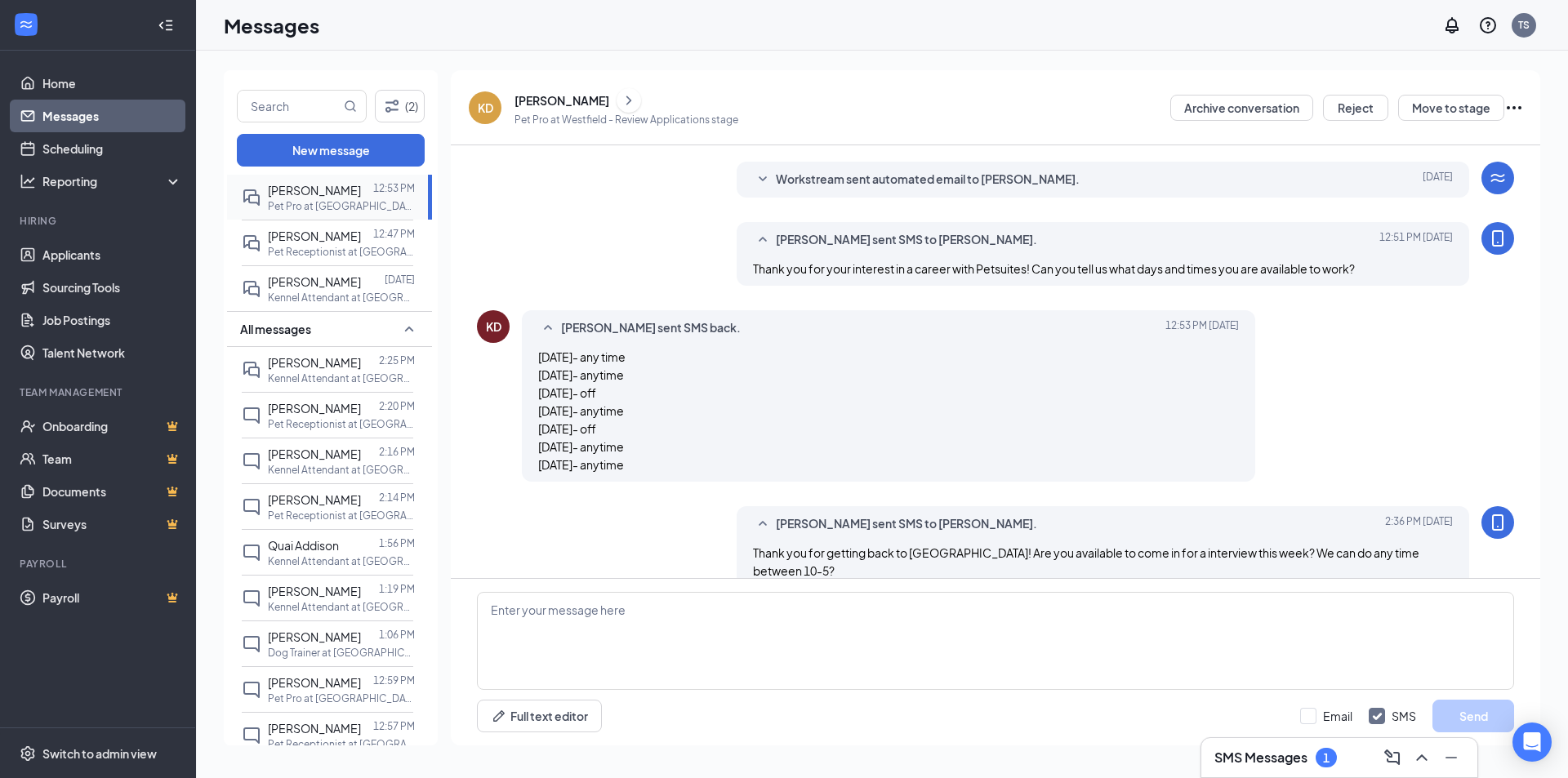
scroll to position [108, 0]
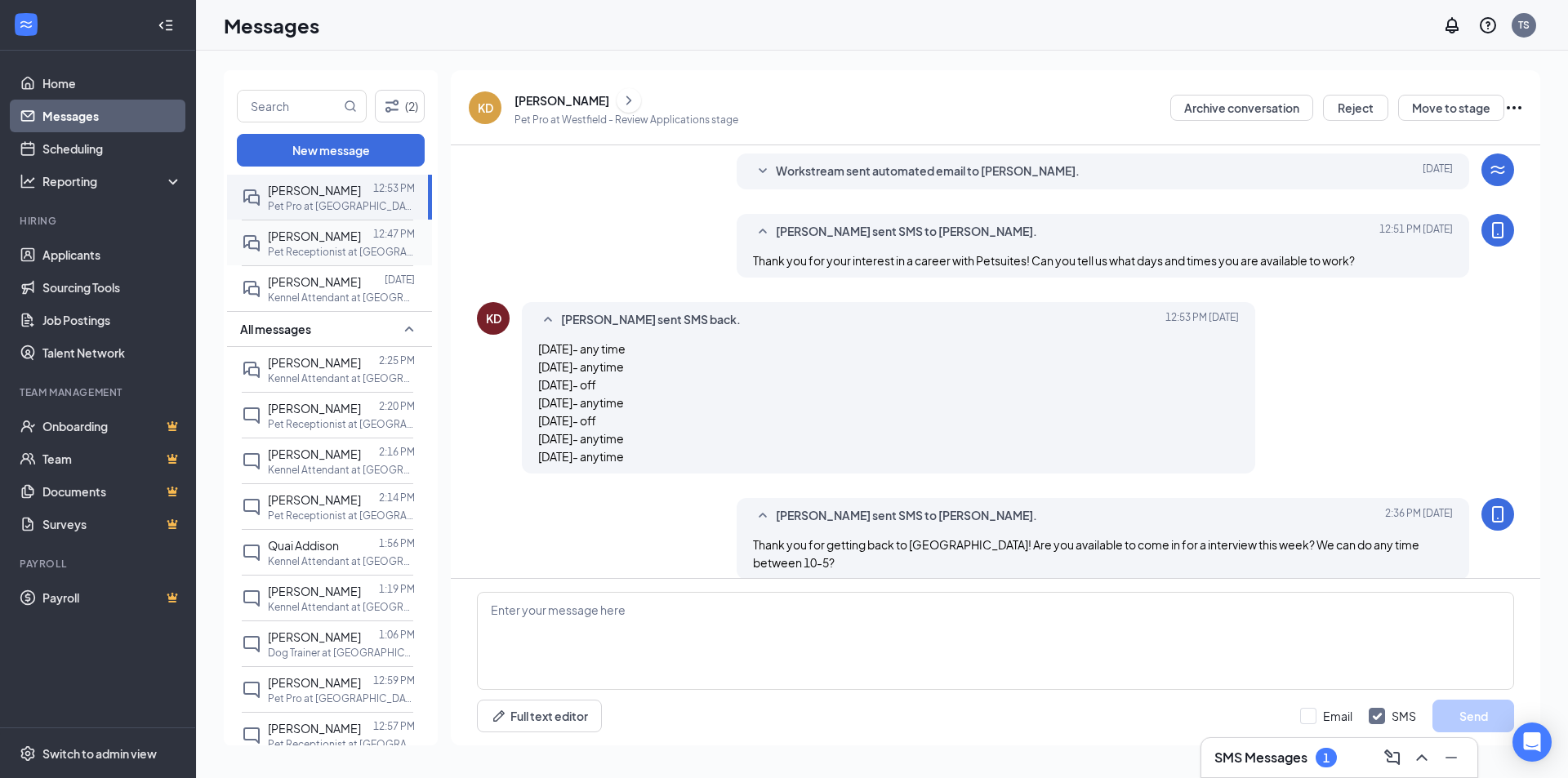
click at [346, 245] on div "[PERSON_NAME]" at bounding box center [314, 236] width 93 height 18
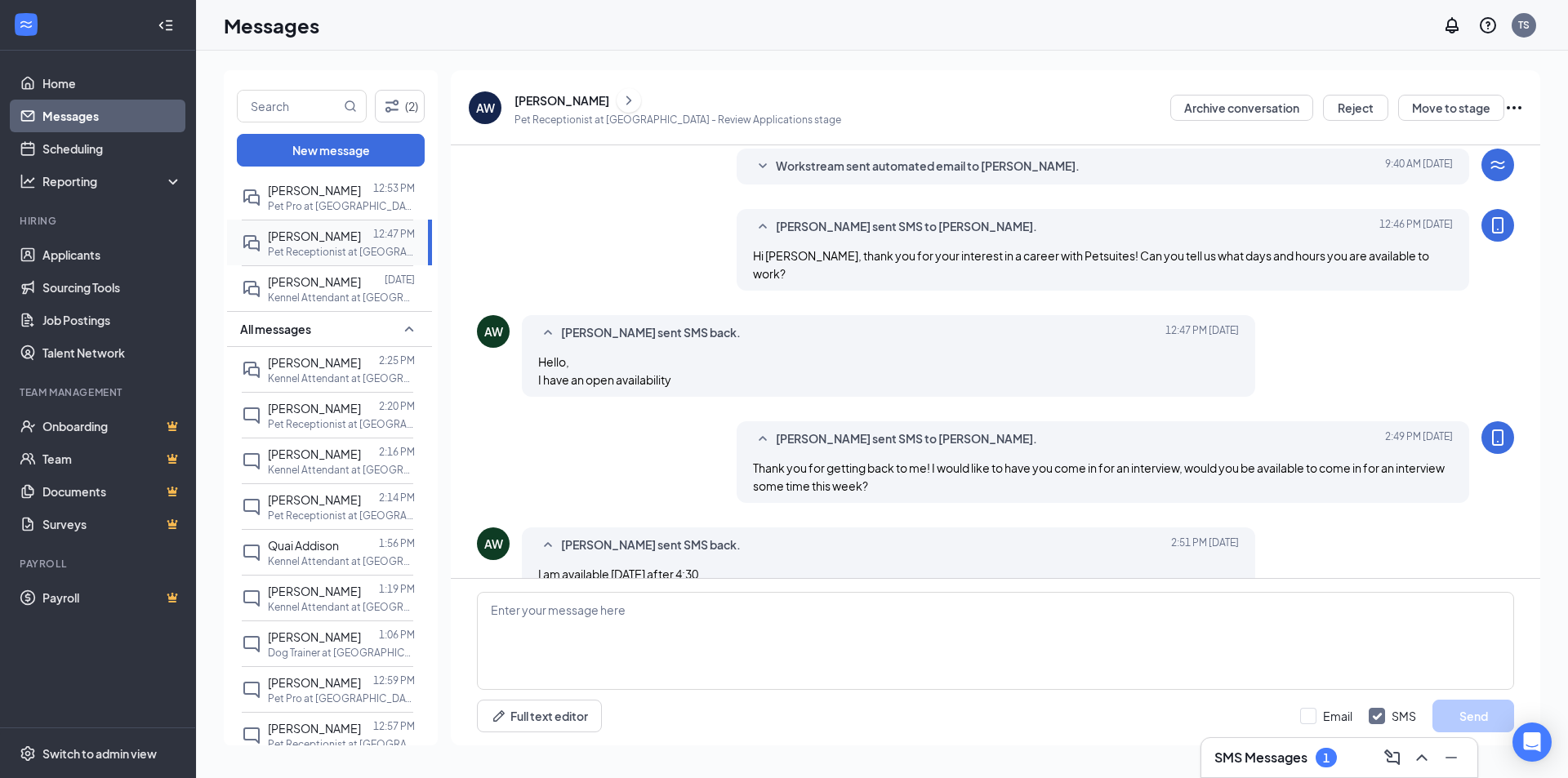
scroll to position [284, 0]
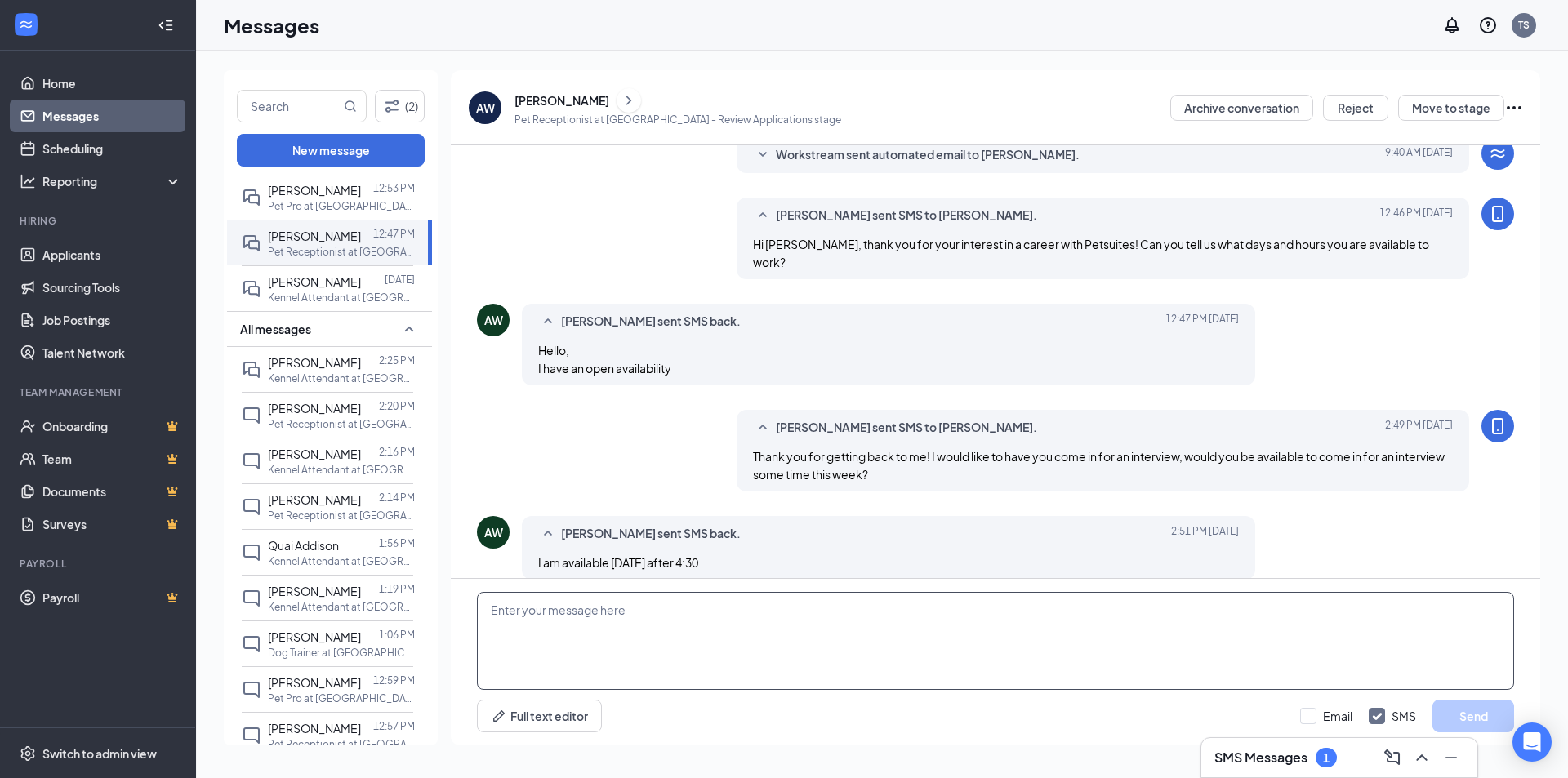
click at [835, 651] on textarea at bounding box center [995, 641] width 1037 height 98
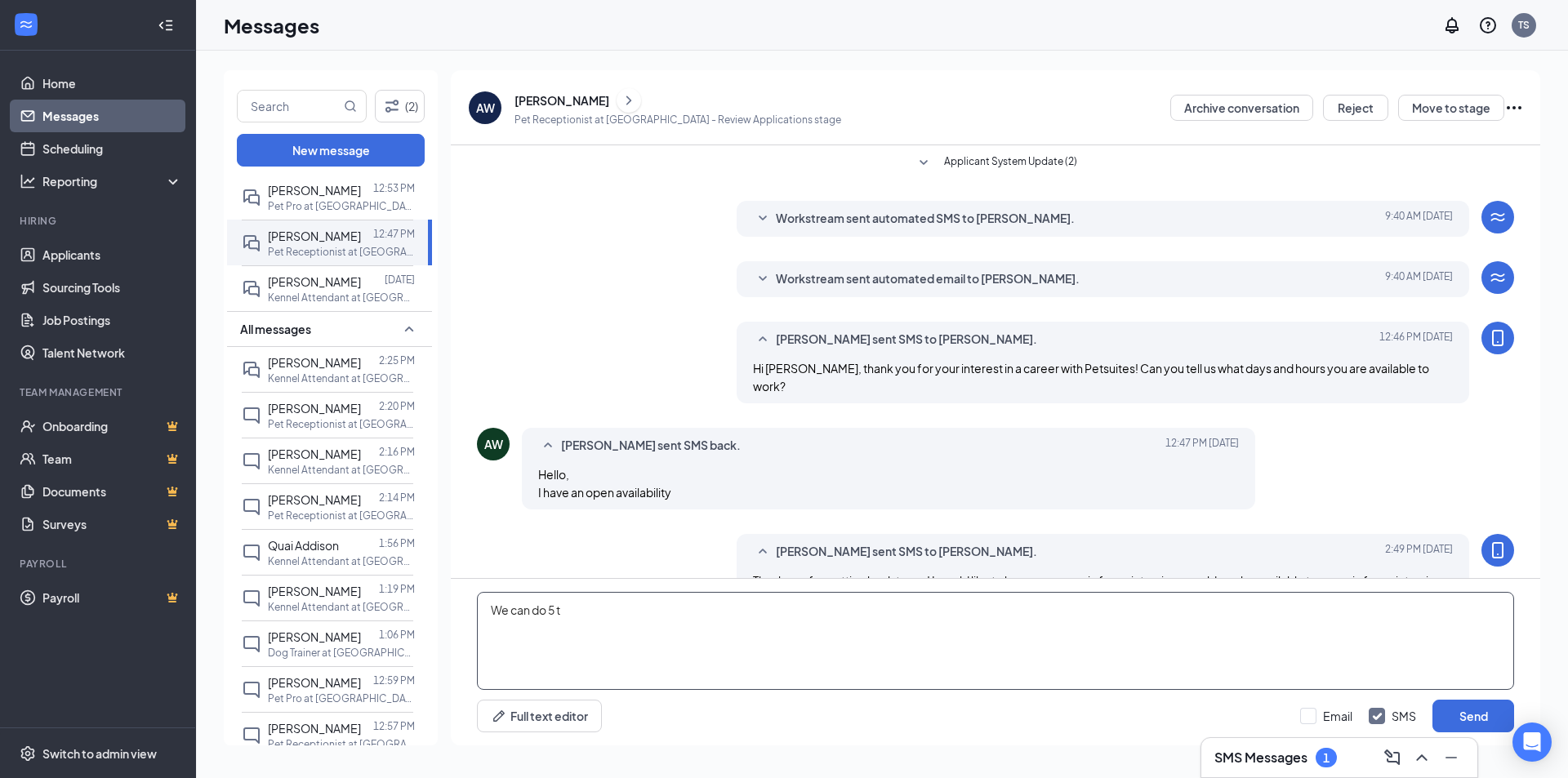
scroll to position [121, 0]
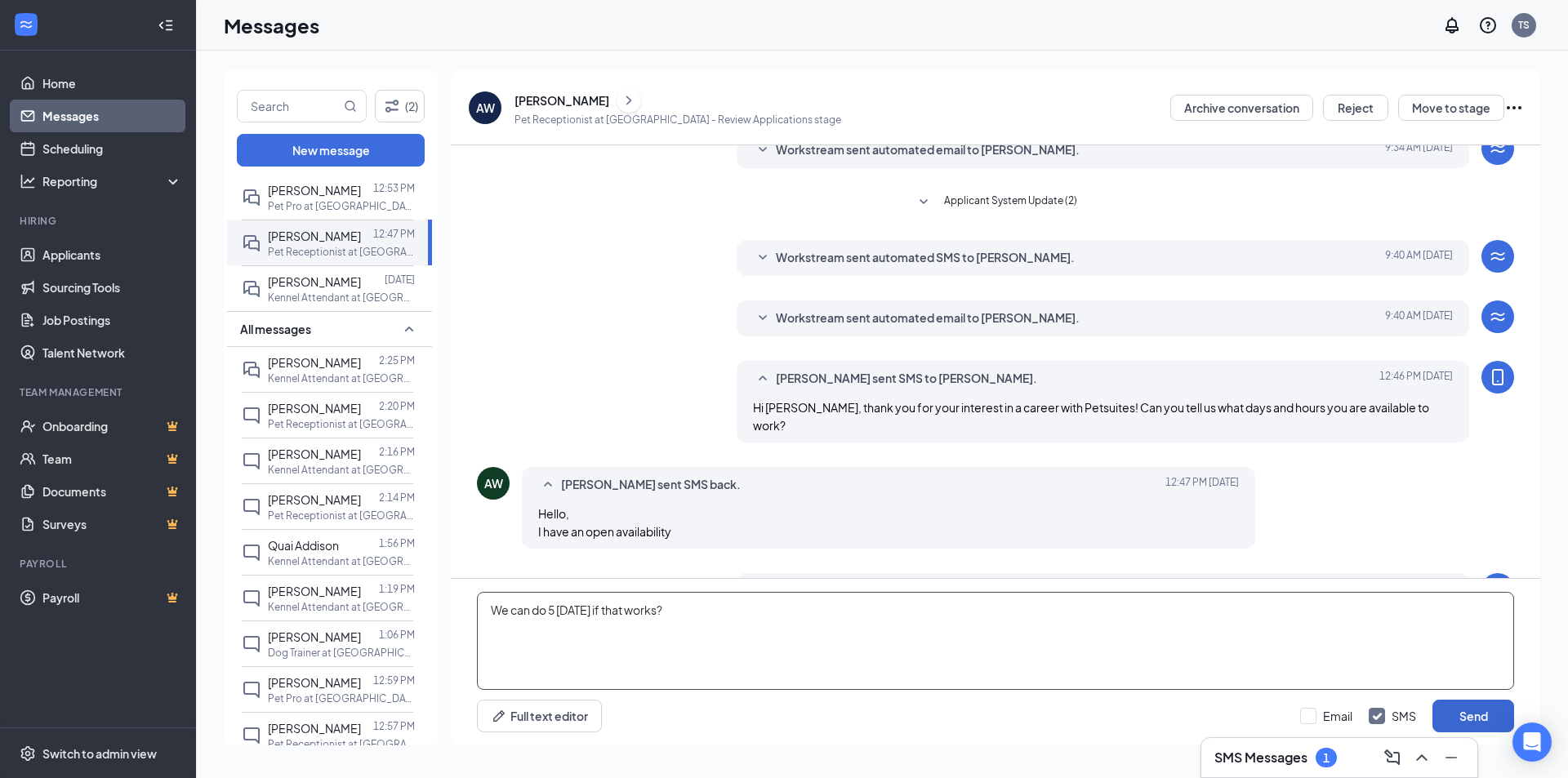
type textarea "We can do 5 [DATE] if that works?"
click at [1491, 711] on button "Send" at bounding box center [1473, 716] width 81 height 33
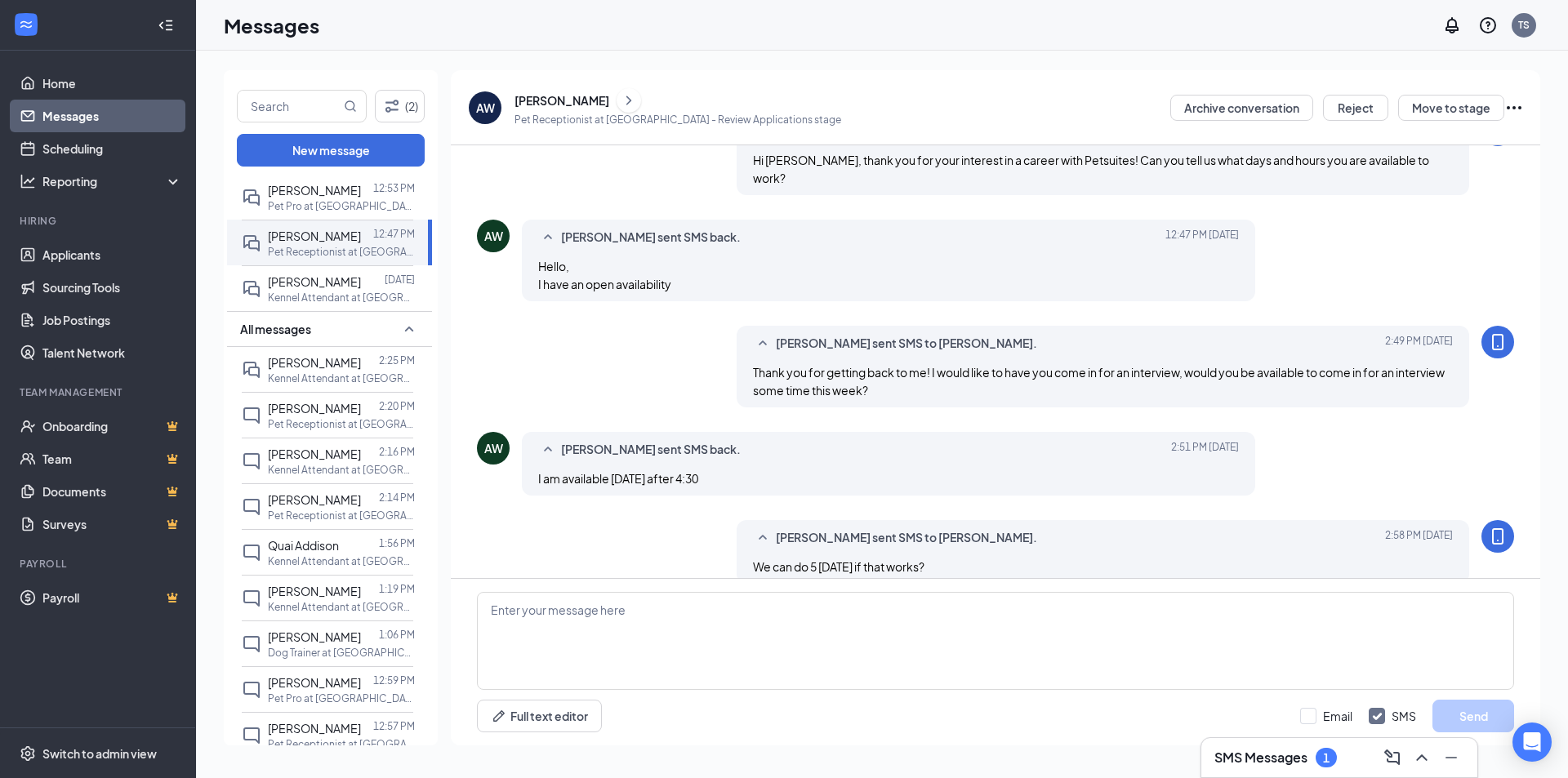
scroll to position [372, 0]
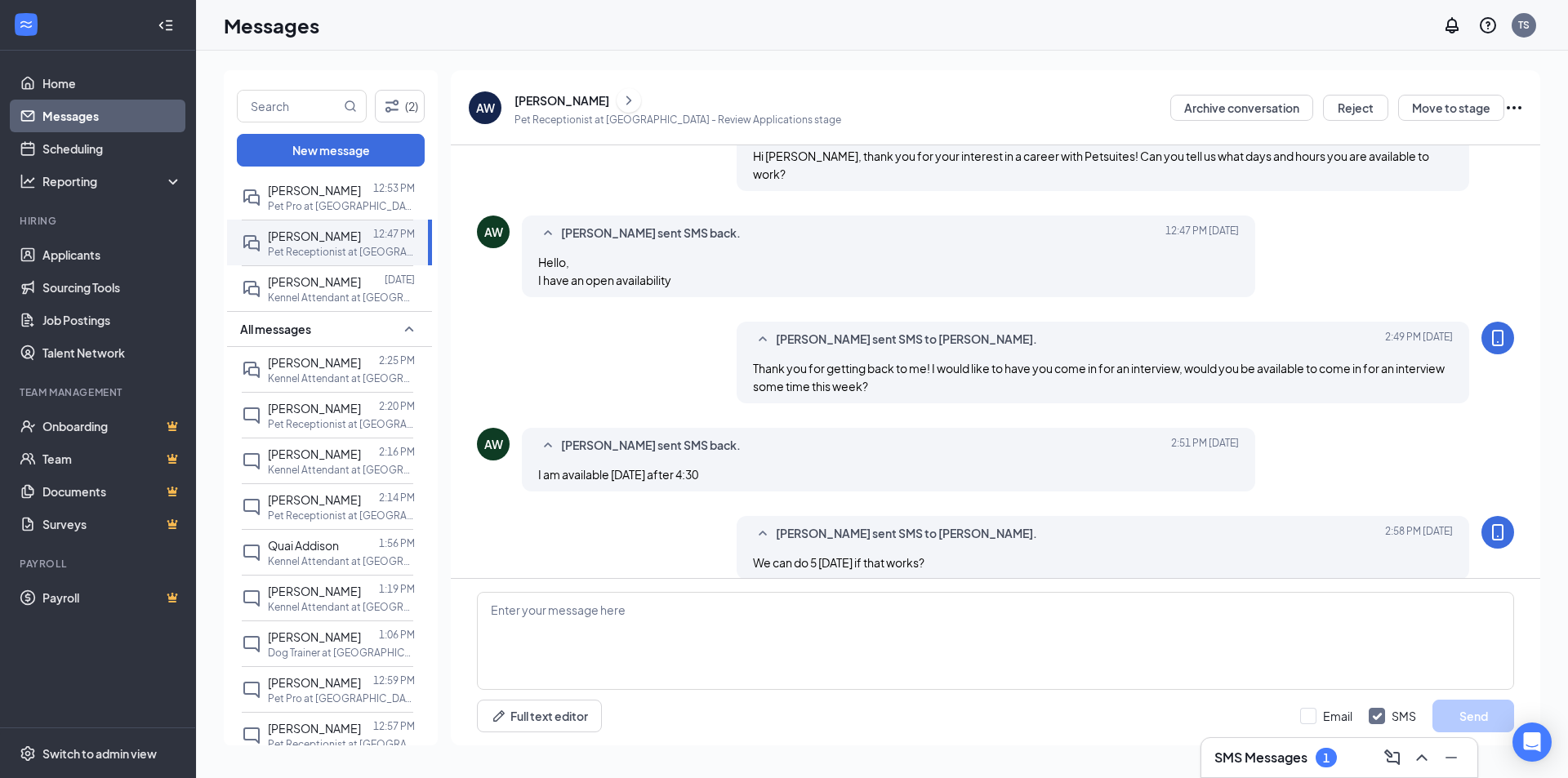
click at [589, 100] on div "[PERSON_NAME]" at bounding box center [562, 100] width 94 height 16
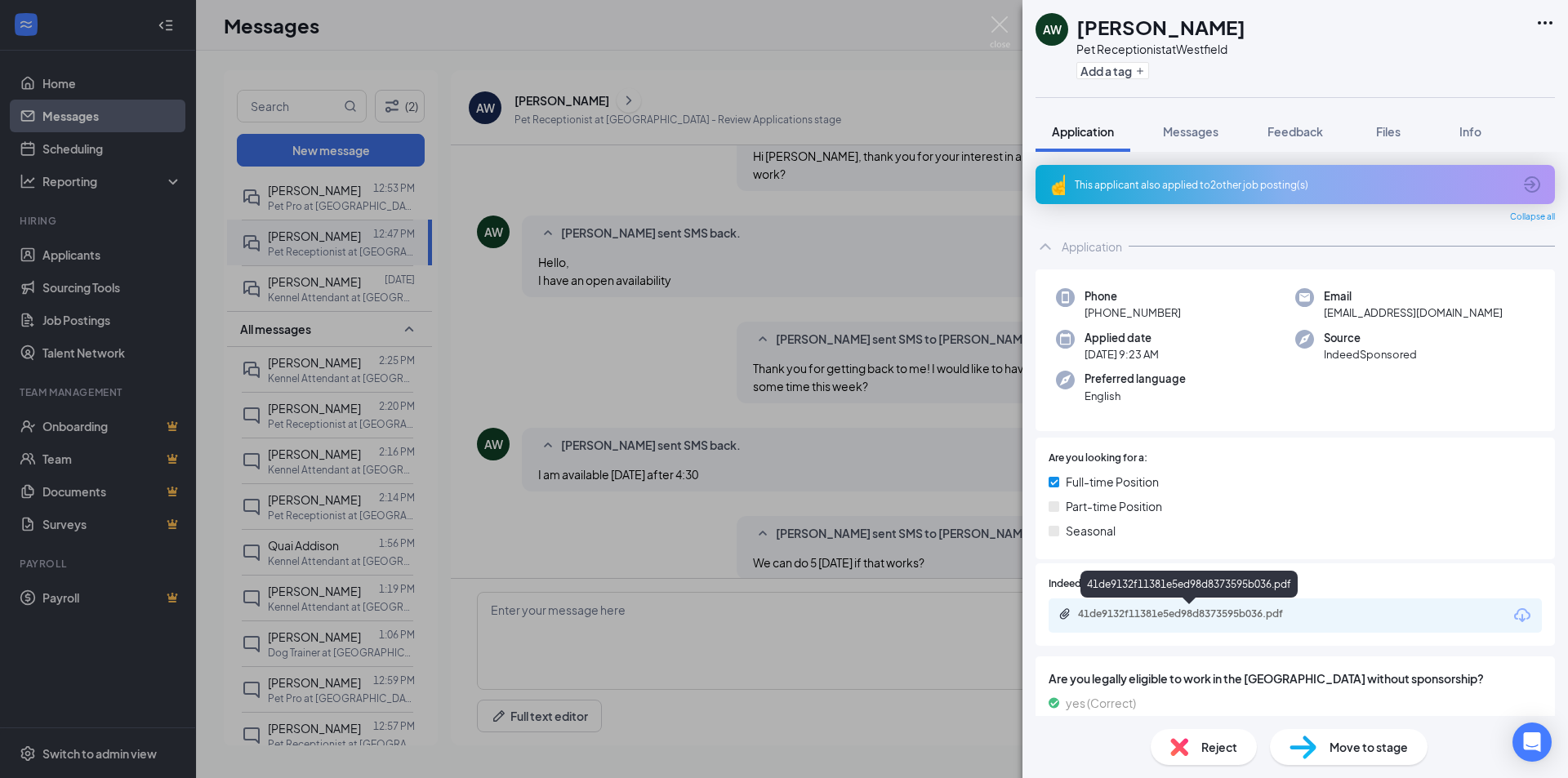
click at [1199, 609] on div "41de9132f11381e5ed98d8373595b036.pdf" at bounding box center [1192, 613] width 229 height 13
click at [993, 21] on img at bounding box center [1000, 32] width 21 height 32
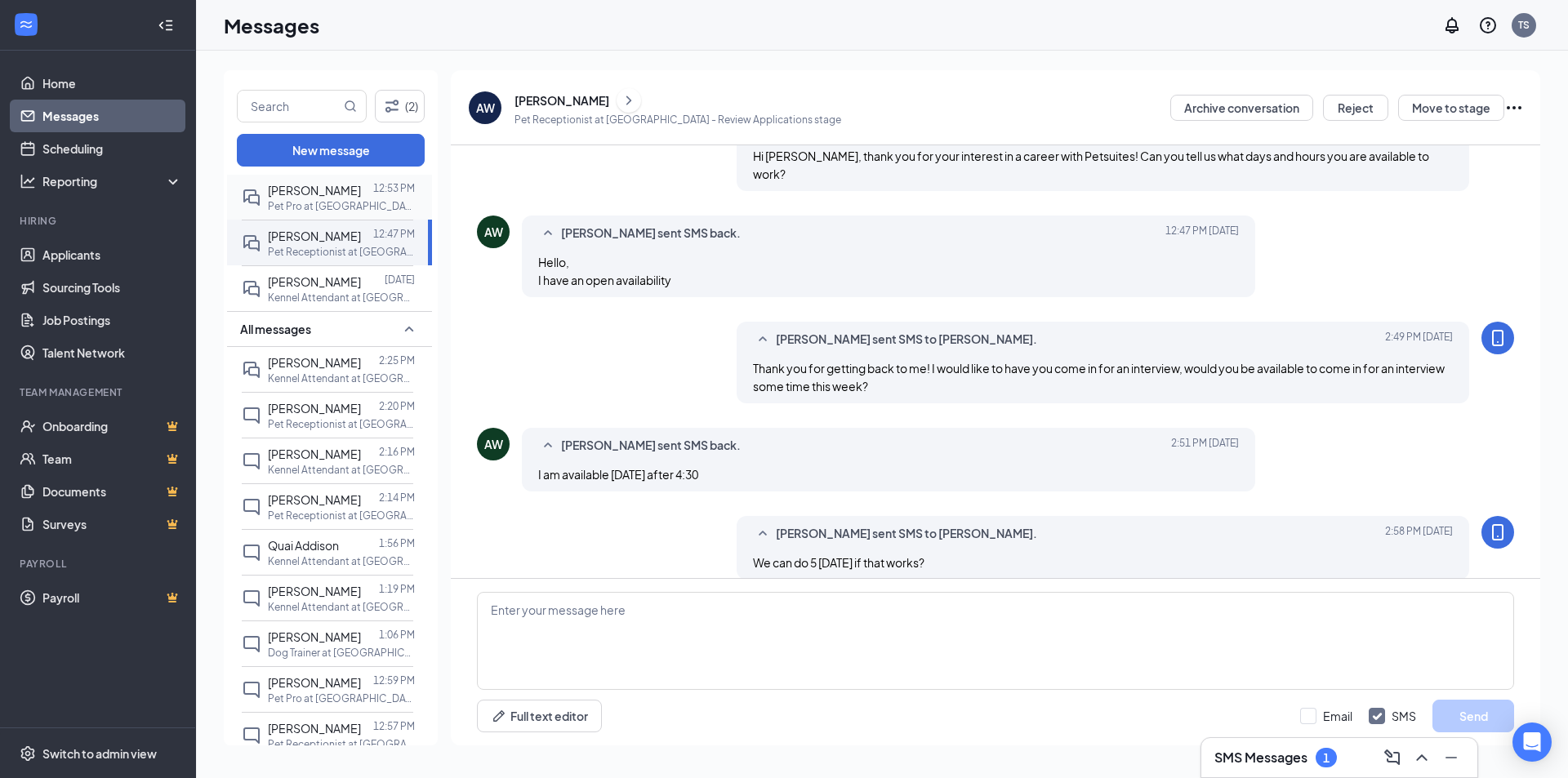
click at [324, 213] on p "Pet Pro at [GEOGRAPHIC_DATA]" at bounding box center [341, 206] width 147 height 14
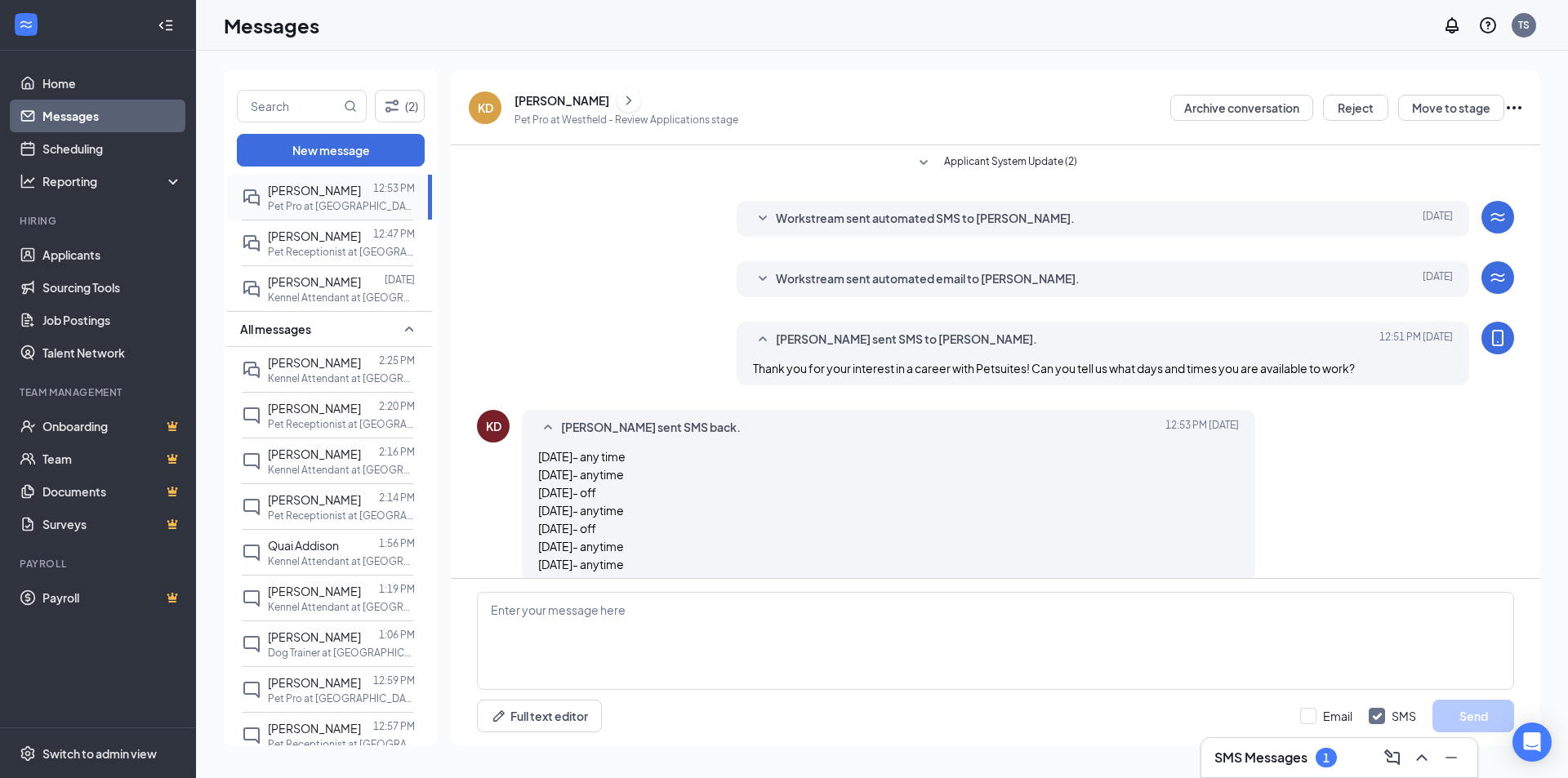
scroll to position [108, 0]
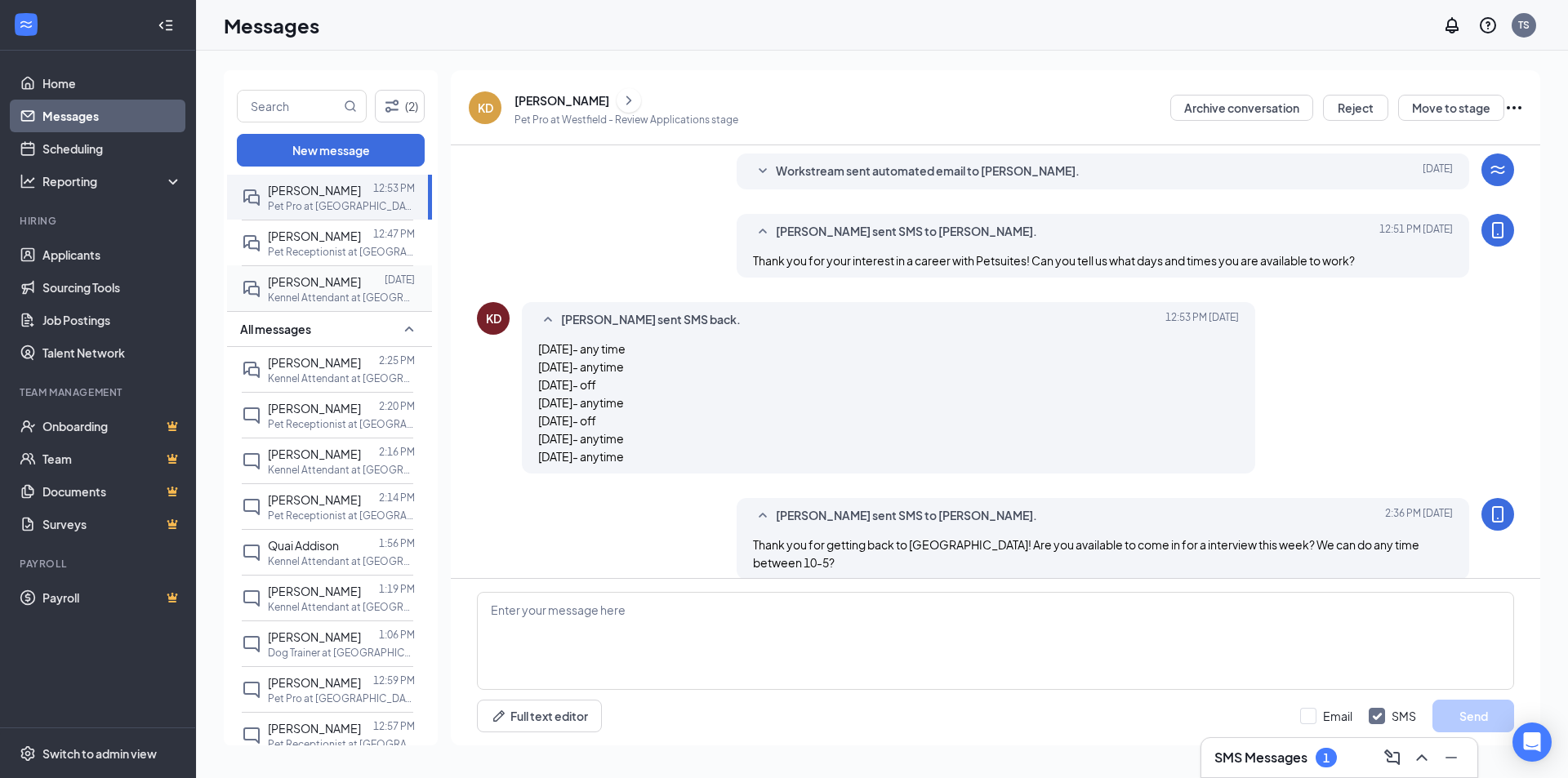
click at [349, 305] on p "Kennel Attendant at [GEOGRAPHIC_DATA]" at bounding box center [341, 298] width 147 height 14
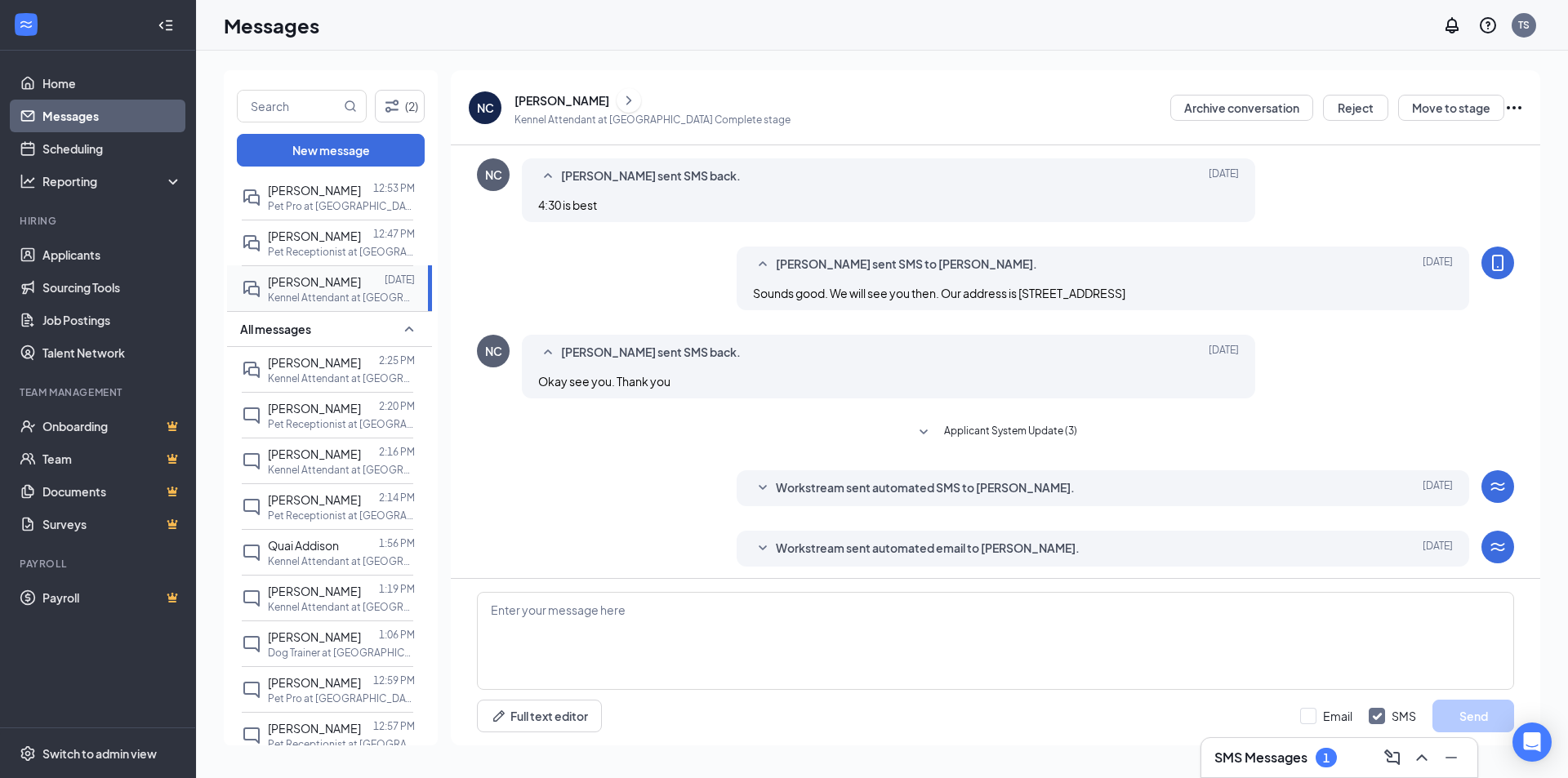
scroll to position [229, 0]
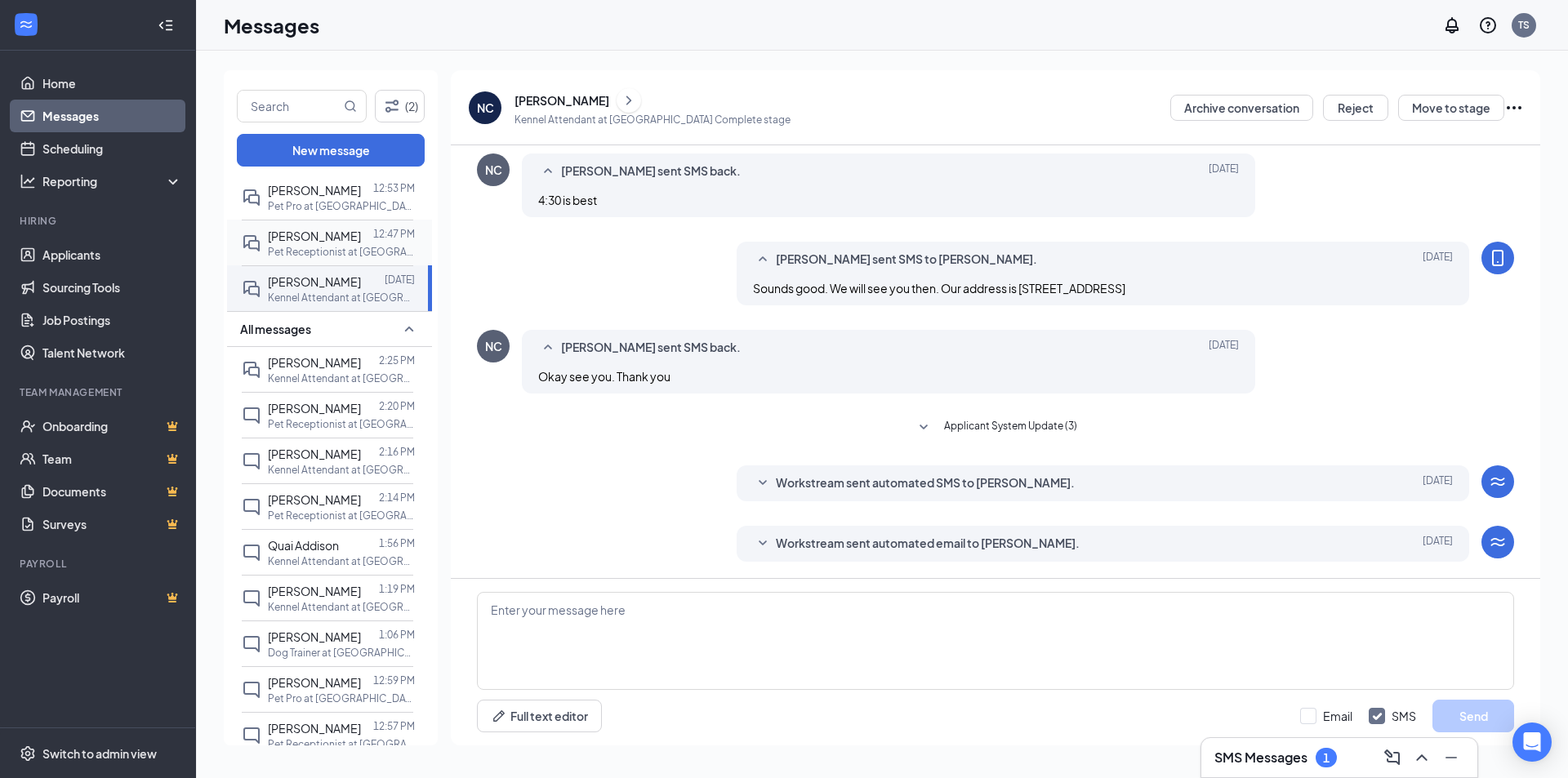
click at [334, 245] on div "[PERSON_NAME]" at bounding box center [314, 236] width 93 height 18
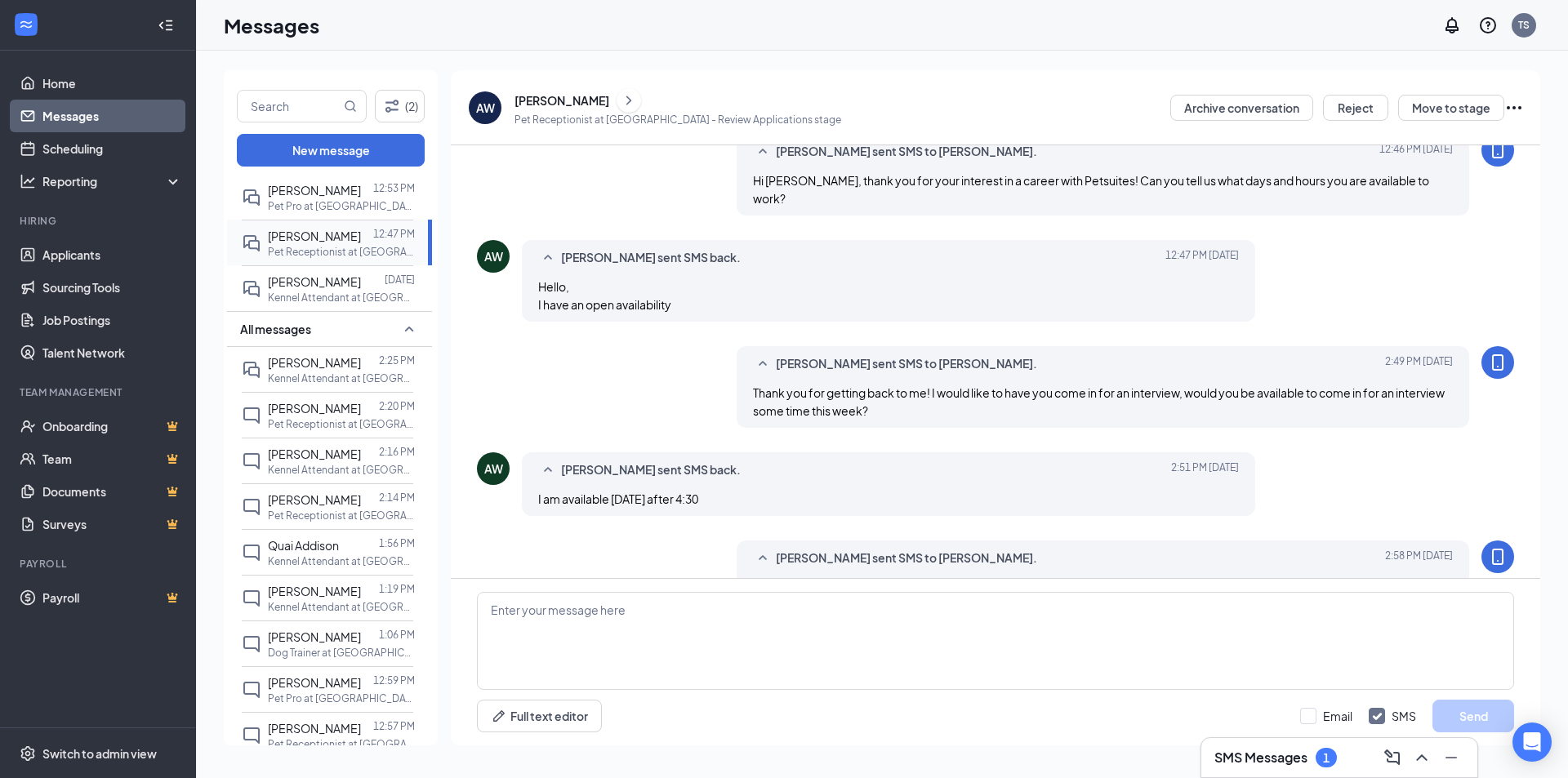
scroll to position [325, 0]
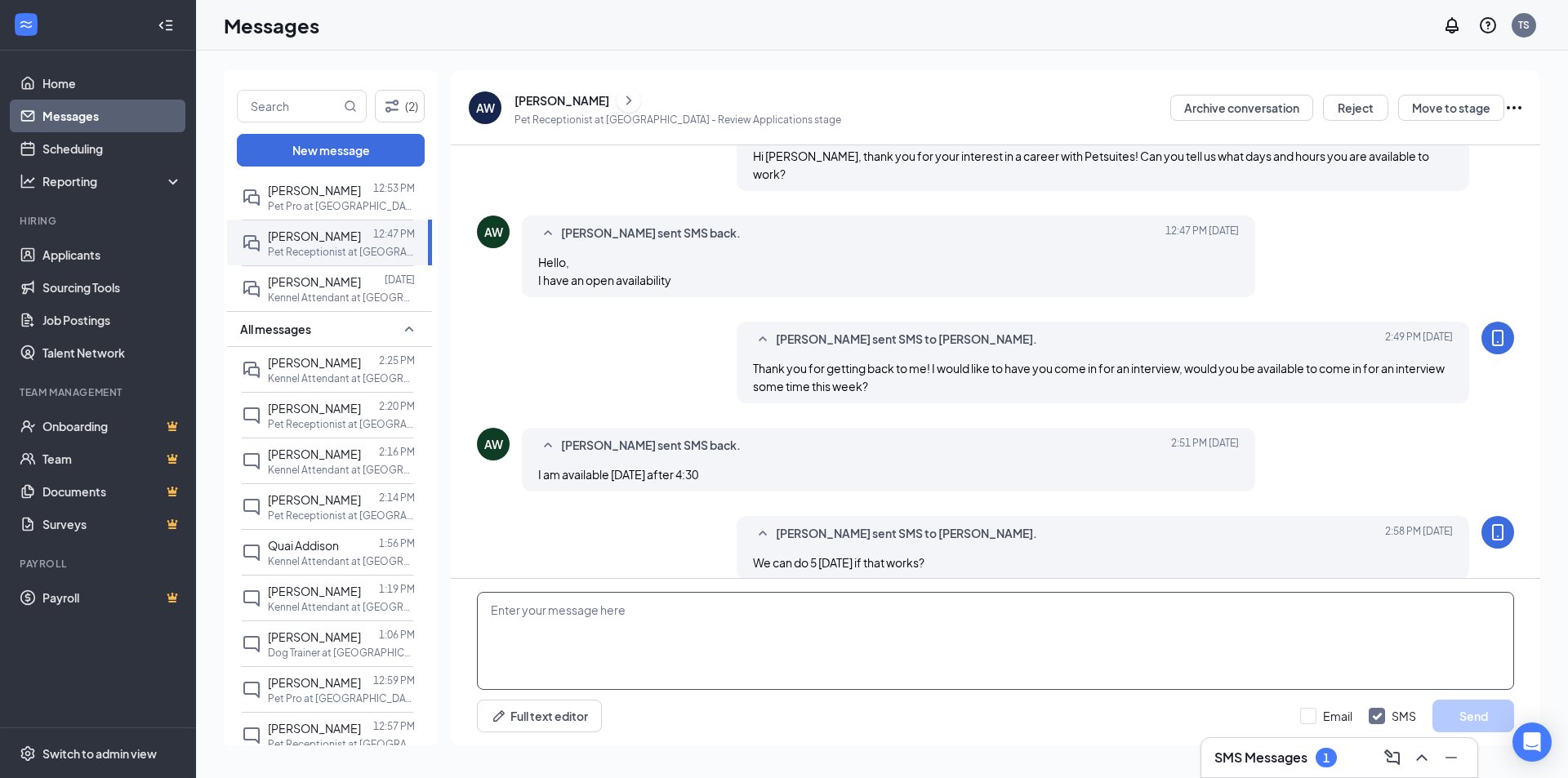
click at [817, 637] on textarea at bounding box center [995, 641] width 1037 height 98
